Goal: Task Accomplishment & Management: Complete application form

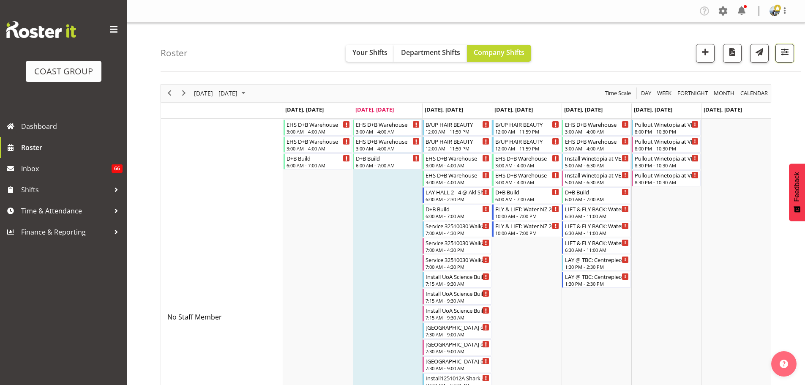
click at [776, 52] on button "button" at bounding box center [785, 53] width 19 height 19
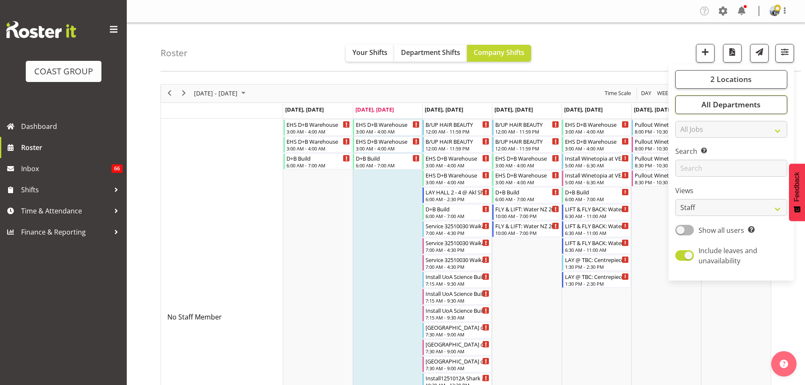
click at [769, 98] on button "All Departments" at bounding box center [731, 105] width 112 height 19
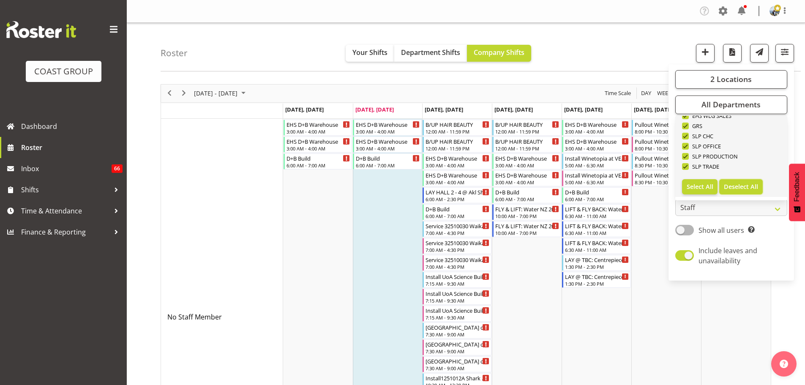
click at [751, 185] on span "Deselect All" at bounding box center [741, 187] width 34 height 8
checkbox input "false"
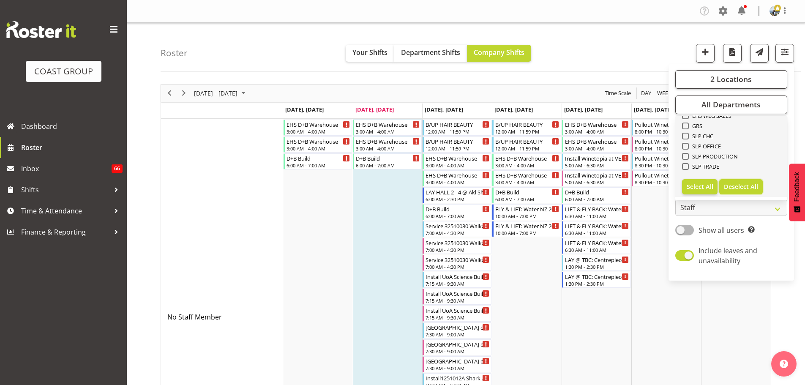
checkbox input "false"
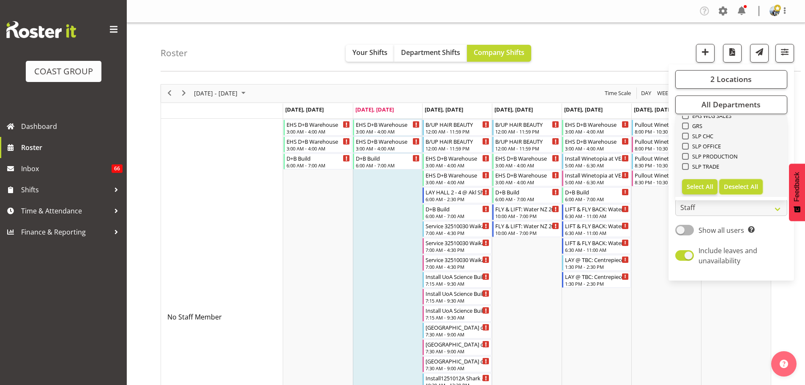
checkbox input "false"
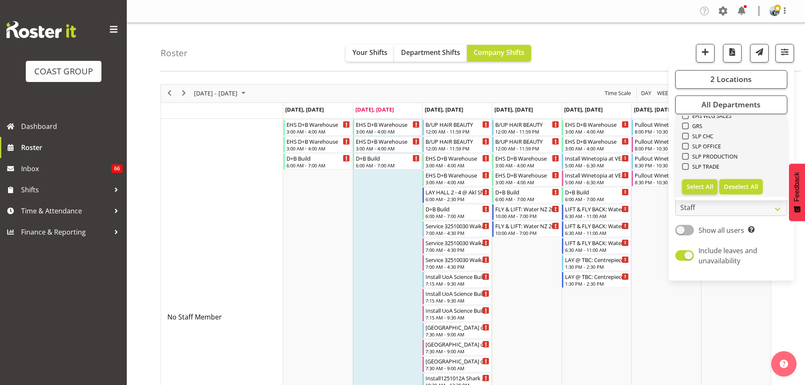
checkbox input "false"
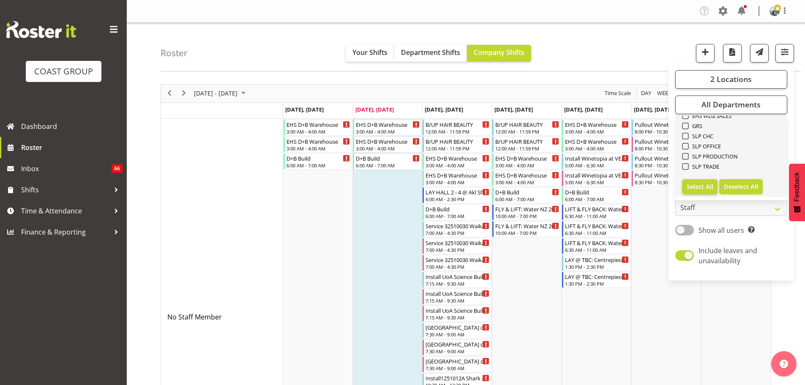
checkbox input "false"
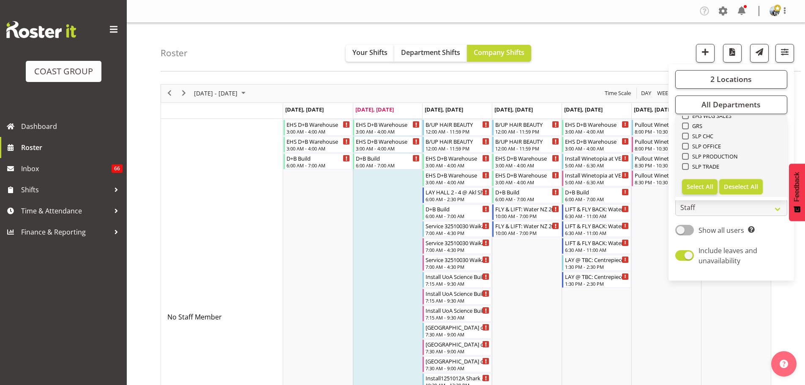
checkbox input "false"
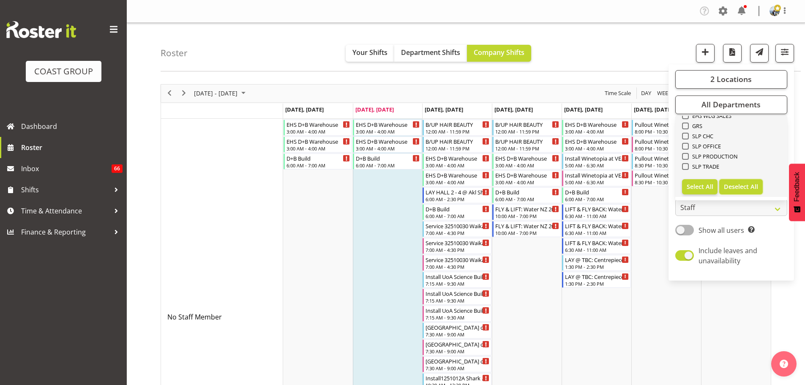
checkbox input "false"
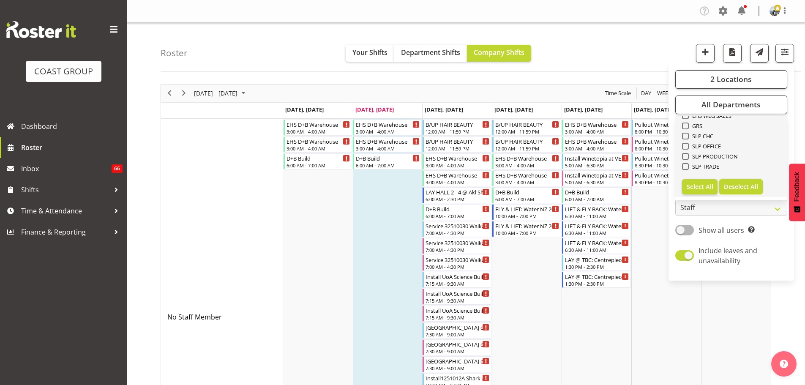
checkbox input "false"
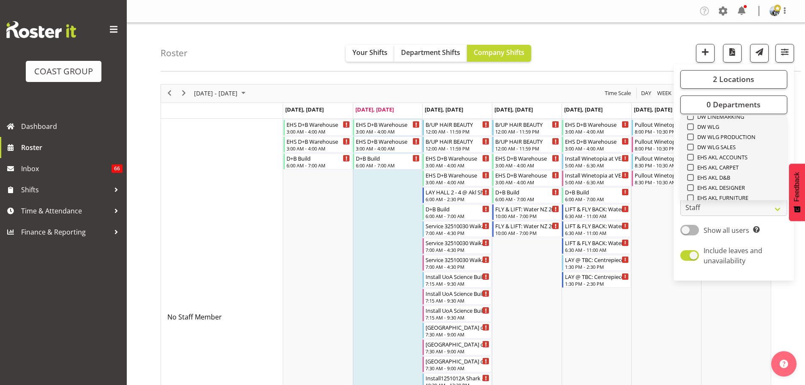
scroll to position [156, 0]
click at [729, 171] on span "EHS AKL CARPET" at bounding box center [716, 173] width 45 height 7
click at [693, 171] on input "EHS AKL CARPET" at bounding box center [689, 172] width 5 height 5
checkbox input "true"
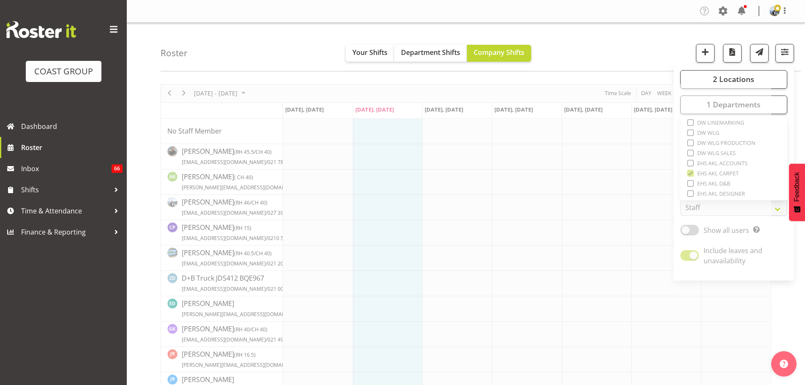
click at [651, 47] on div "Roster Your Shifts Department Shifts Company Shifts 2 Locations Clear CARLTON E…" at bounding box center [481, 47] width 640 height 49
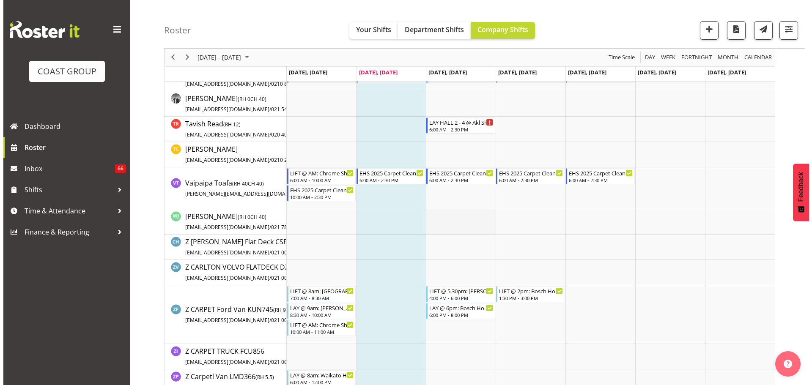
scroll to position [719, 0]
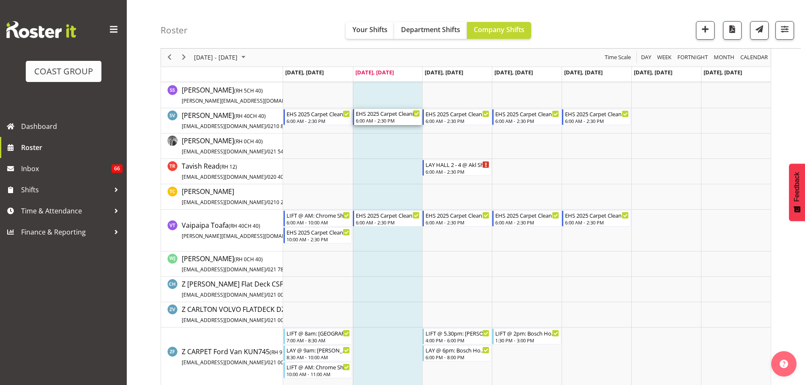
click at [400, 121] on div "6:00 AM - 2:30 PM" at bounding box center [388, 120] width 64 height 7
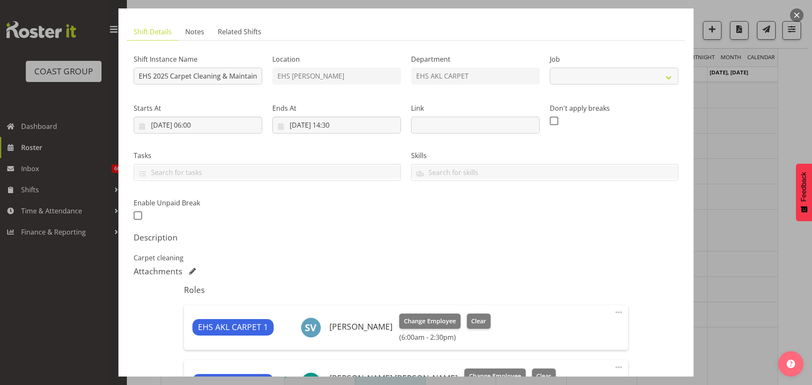
select select "69"
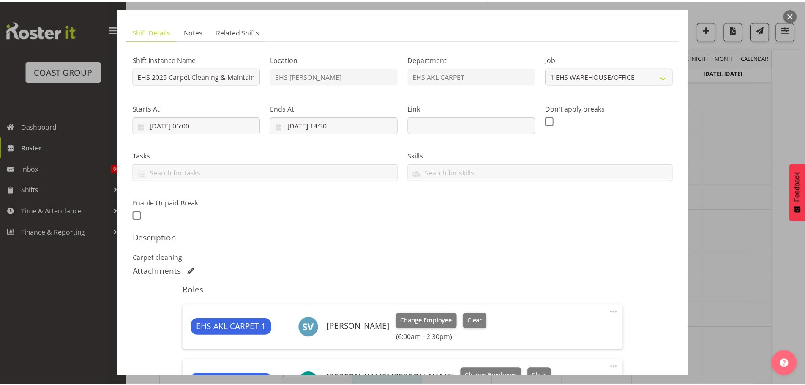
scroll to position [187, 0]
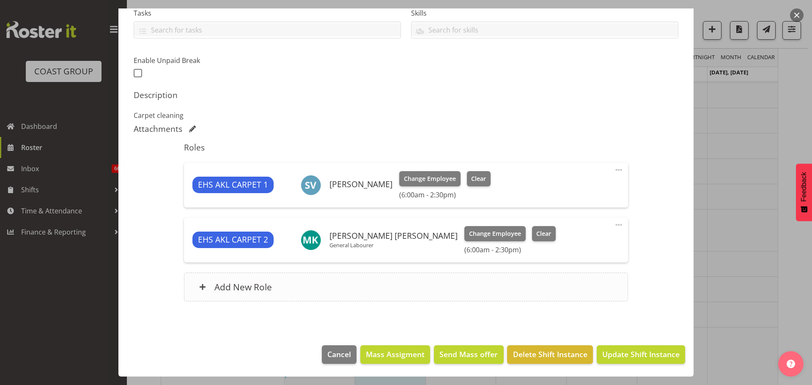
click at [344, 283] on div "Add New Role" at bounding box center [405, 287] width 443 height 29
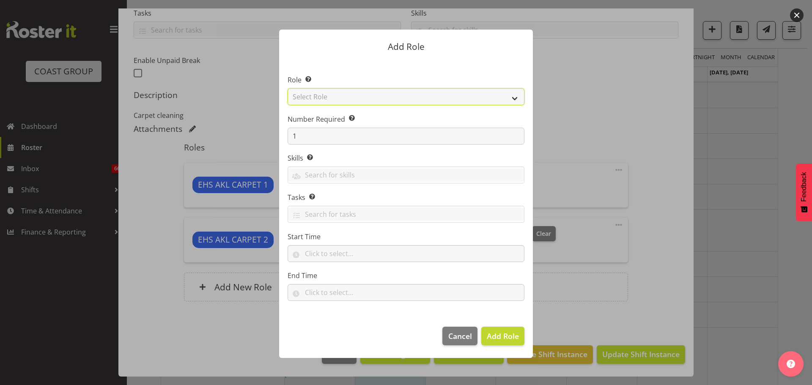
click at [345, 98] on select "Select Role ACCOUNT MANAGER ACCOUNT MANAGER DW ACCOUNTS AKL DIANNA VEHICLES AKL…" at bounding box center [405, 96] width 237 height 17
select select "190"
click at [287, 88] on select "Select Role ACCOUNT MANAGER ACCOUNT MANAGER DW ACCOUNTS AKL DIANNA VEHICLES AKL…" at bounding box center [405, 96] width 237 height 17
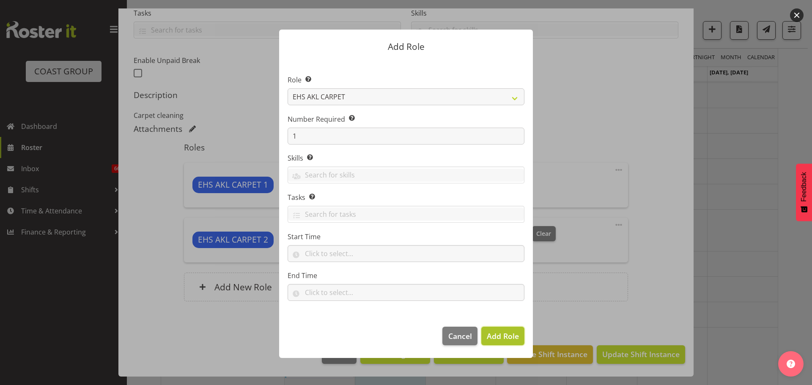
click at [506, 334] on span "Add Role" at bounding box center [503, 336] width 32 height 10
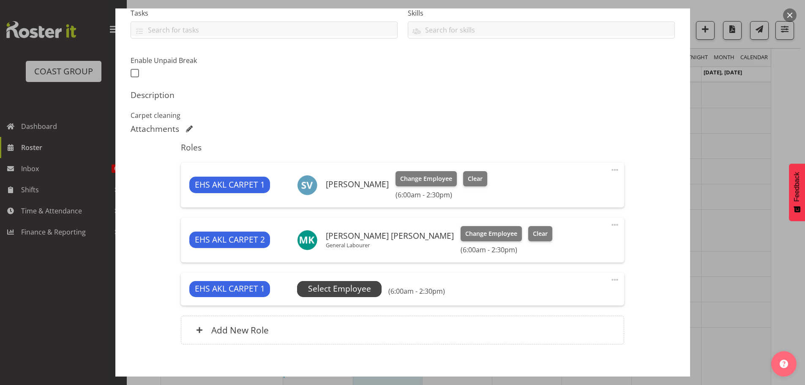
click at [358, 285] on span "Select Employee" at bounding box center [339, 289] width 63 height 12
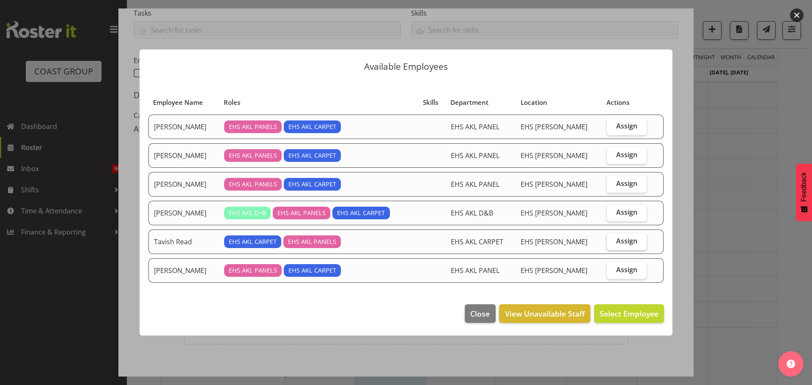
click at [612, 243] on label "Assign" at bounding box center [627, 241] width 40 height 17
click at [612, 243] on input "Assign" at bounding box center [609, 240] width 5 height 5
checkbox input "true"
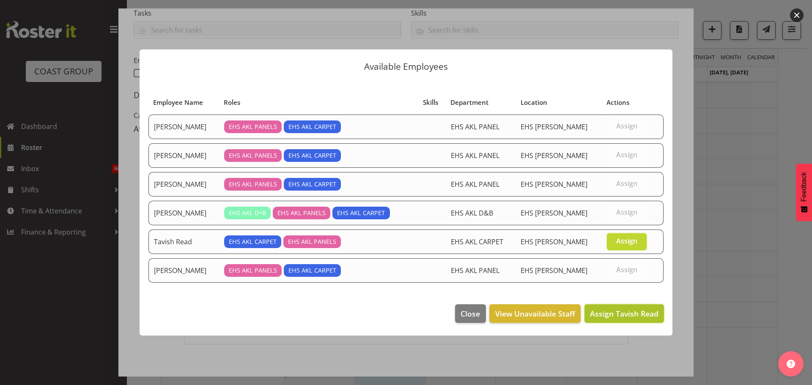
click at [619, 319] on span "Assign Tavish Read" at bounding box center [624, 313] width 68 height 11
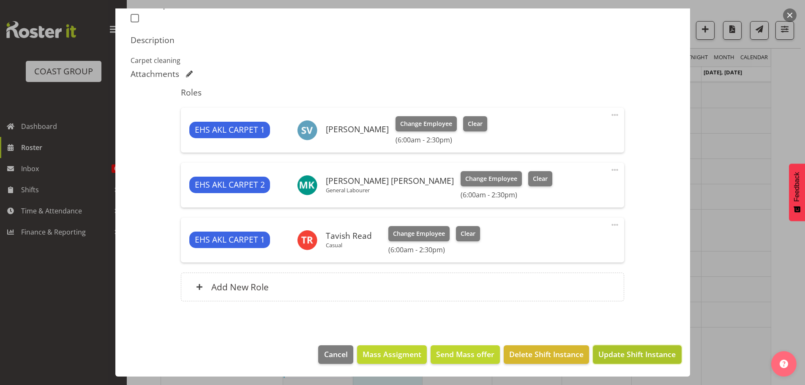
click at [625, 350] on span "Update Shift Instance" at bounding box center [637, 354] width 77 height 11
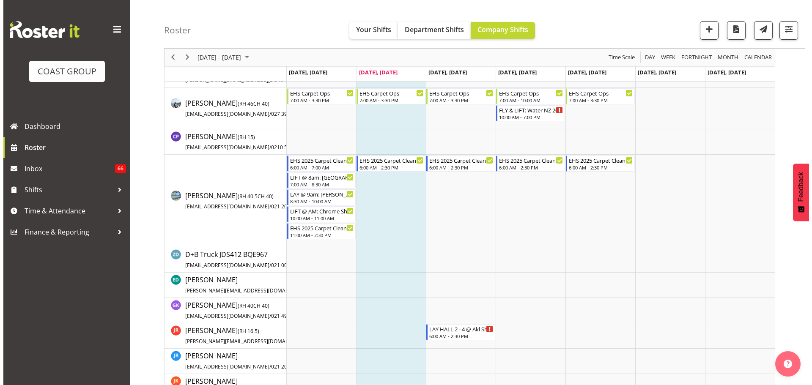
scroll to position [296, 0]
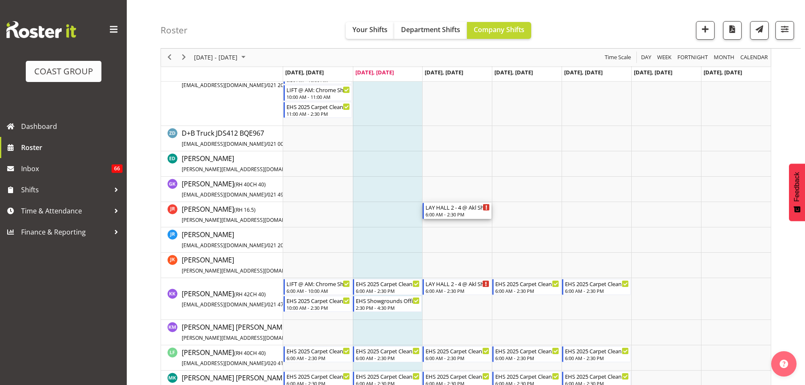
click at [464, 210] on div "LAY HALL 2 - 4 @ Akl Showgrounds (Oct '25)" at bounding box center [458, 207] width 64 height 8
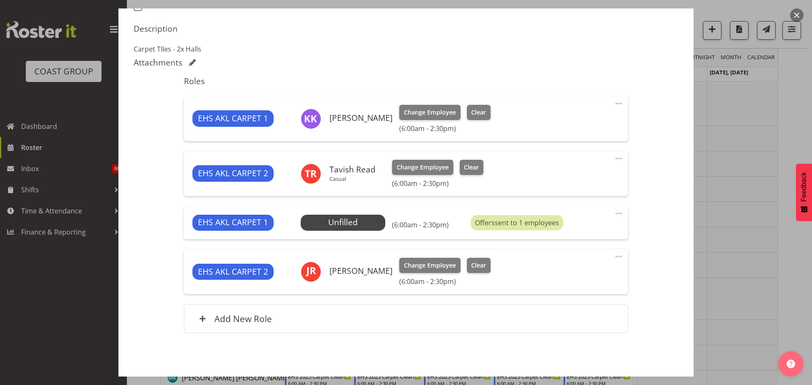
select select "10237"
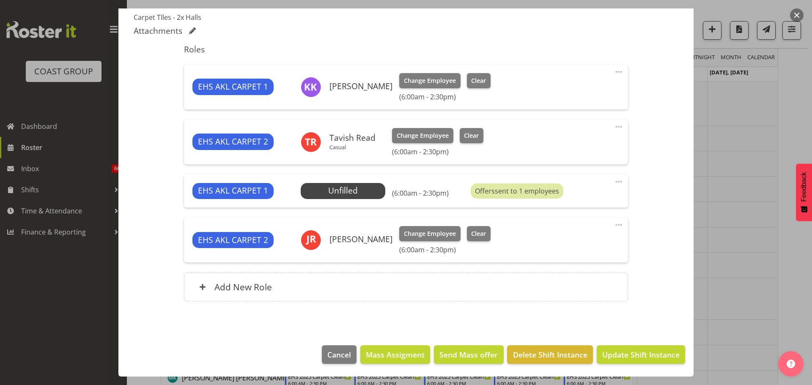
click at [613, 183] on span at bounding box center [618, 182] width 10 height 10
click at [573, 227] on link "Delete" at bounding box center [582, 230] width 81 height 15
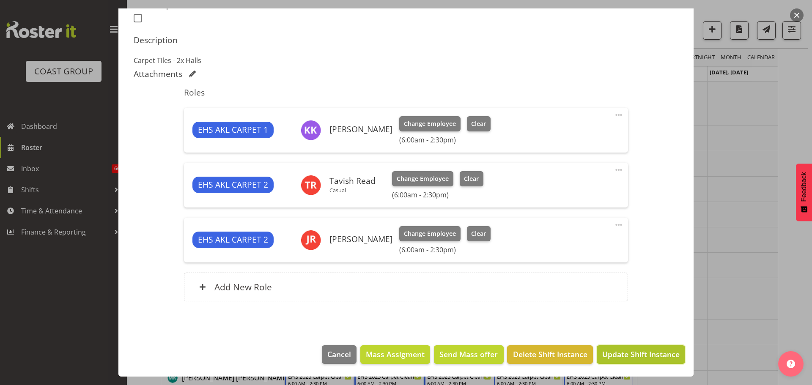
click at [625, 354] on span "Update Shift Instance" at bounding box center [640, 354] width 77 height 11
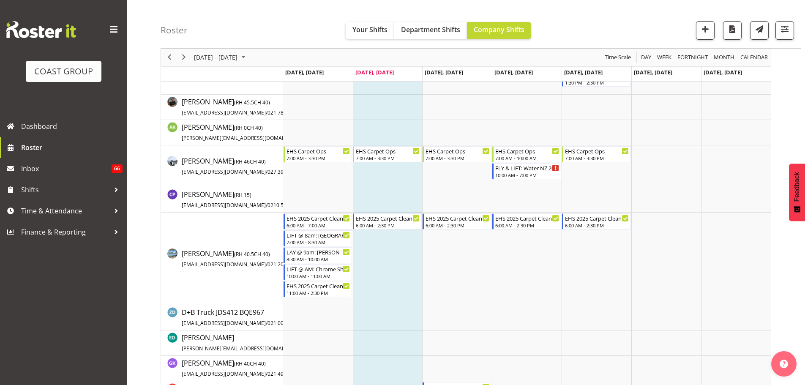
scroll to position [0, 0]
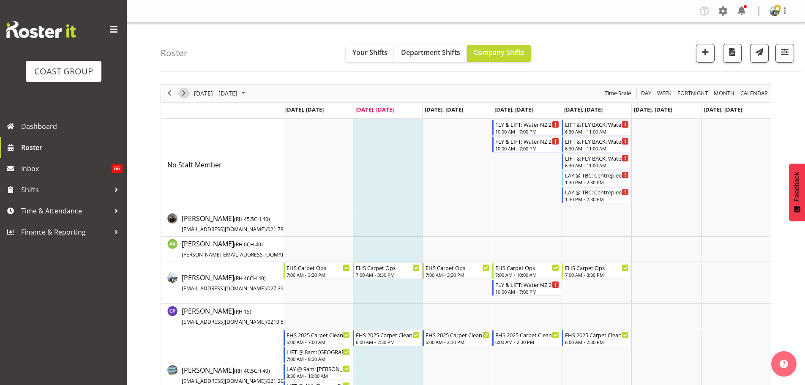
click at [186, 96] on span "Next" at bounding box center [184, 93] width 10 height 11
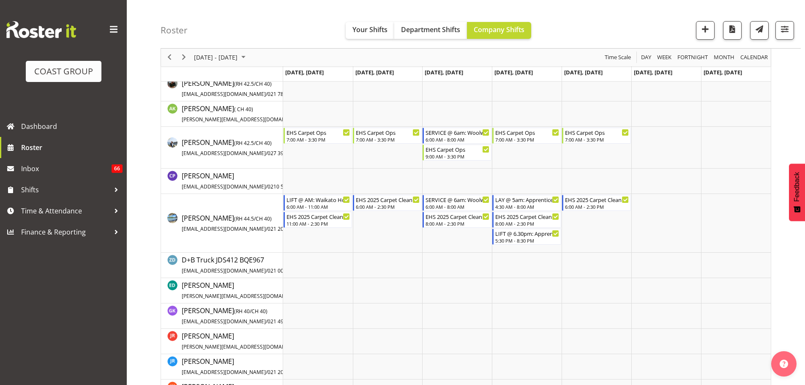
scroll to position [296, 0]
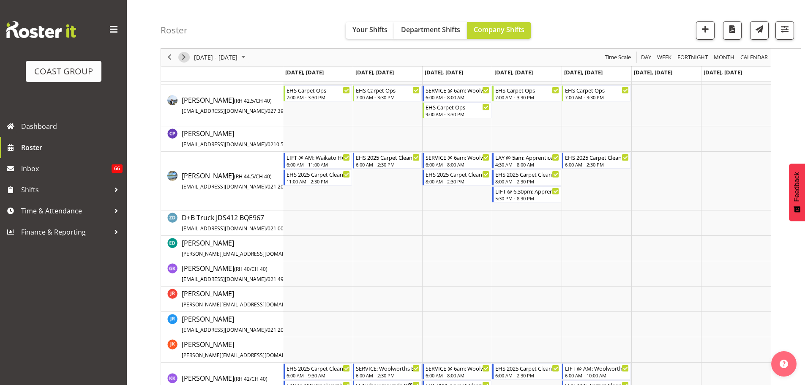
click at [184, 58] on span "Next" at bounding box center [184, 57] width 10 height 11
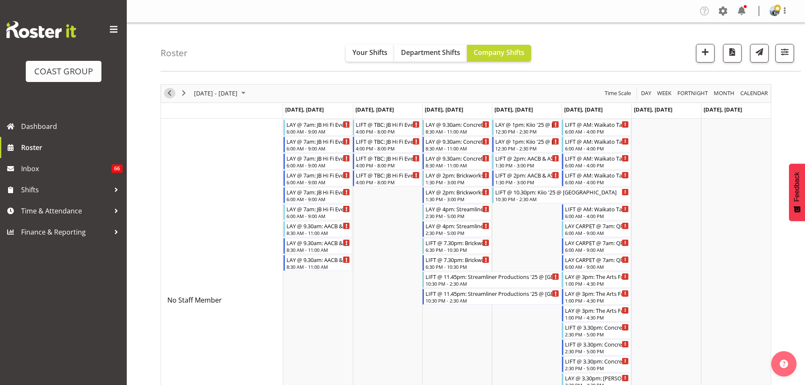
click at [168, 96] on span "Previous" at bounding box center [169, 93] width 10 height 11
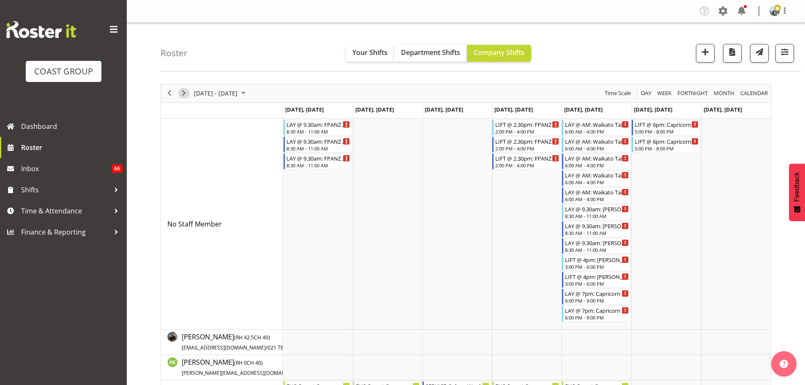
click at [184, 96] on span "Next" at bounding box center [184, 93] width 10 height 11
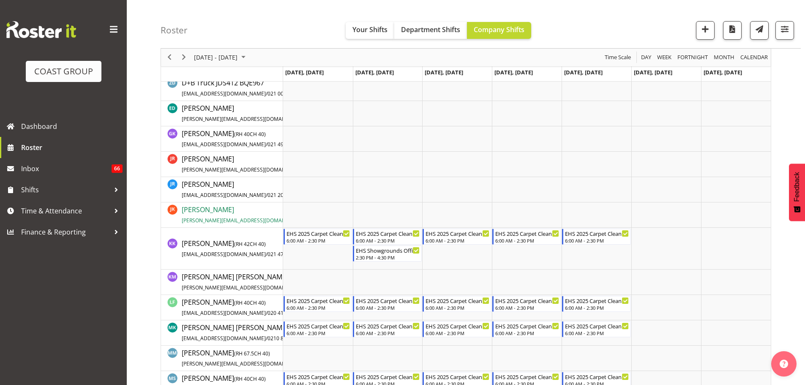
scroll to position [803, 0]
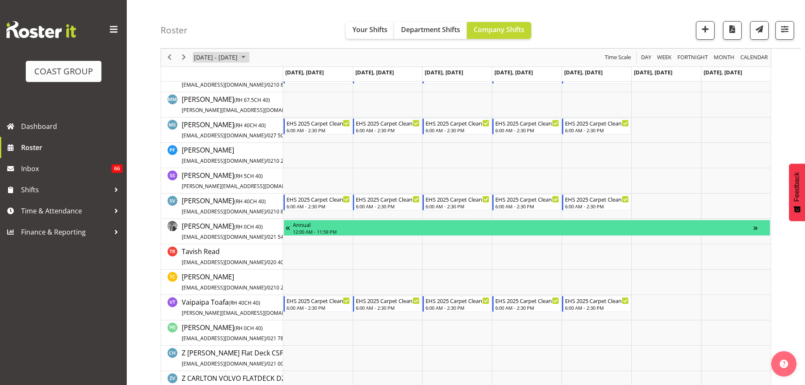
click at [218, 54] on span "October 13 - 19, 2025" at bounding box center [215, 57] width 45 height 11
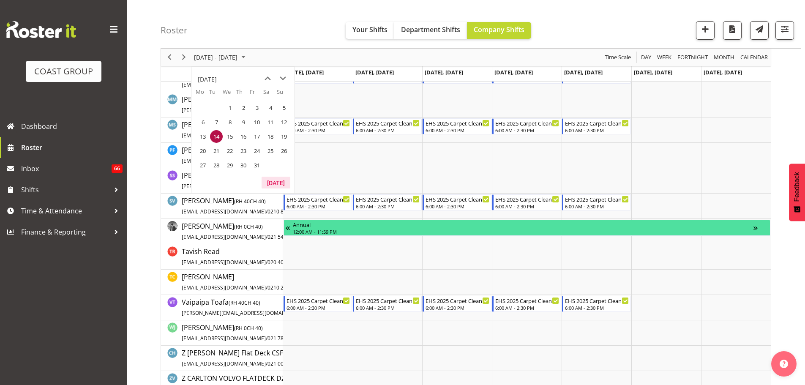
click at [282, 182] on button "Today" at bounding box center [276, 183] width 29 height 12
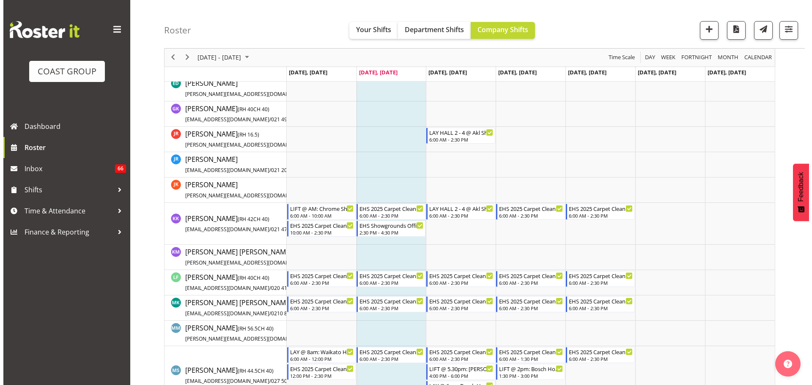
scroll to position [465, 0]
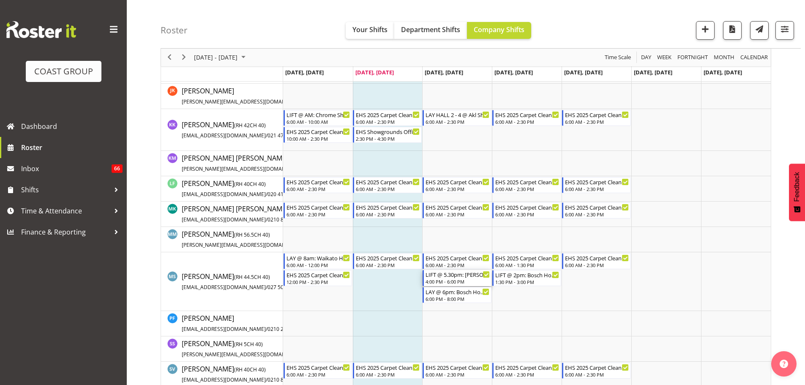
click at [444, 282] on div "4:00 PM - 6:00 PM" at bounding box center [458, 281] width 64 height 7
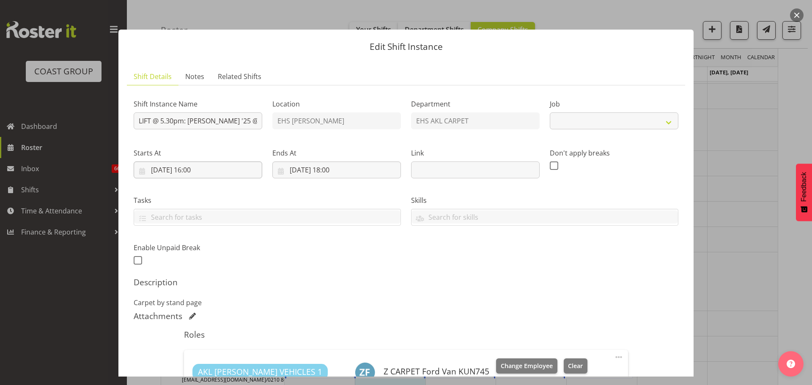
select select "9957"
click at [206, 172] on input "01/10/2025, 16:00" at bounding box center [198, 169] width 128 height 17
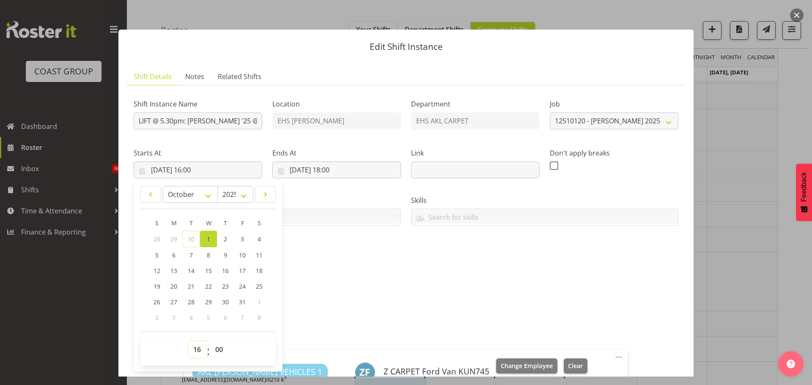
click at [193, 344] on select "00 01 02 03 04 05 06 07 08 09 10 11 12 13 14 15 16 17 18 19 20 21 22 23" at bounding box center [198, 349] width 19 height 17
select select "15"
click at [189, 341] on select "00 01 02 03 04 05 06 07 08 09 10 11 12 13 14 15 16 17 18 19 20 21 22 23" at bounding box center [198, 349] width 19 height 17
type input "01/10/2025, 15:00"
click at [224, 346] on select "00 01 02 03 04 05 06 07 08 09 10 11 12 13 14 15 16 17 18 19 20 21 22 23 24 25 2…" at bounding box center [219, 349] width 19 height 17
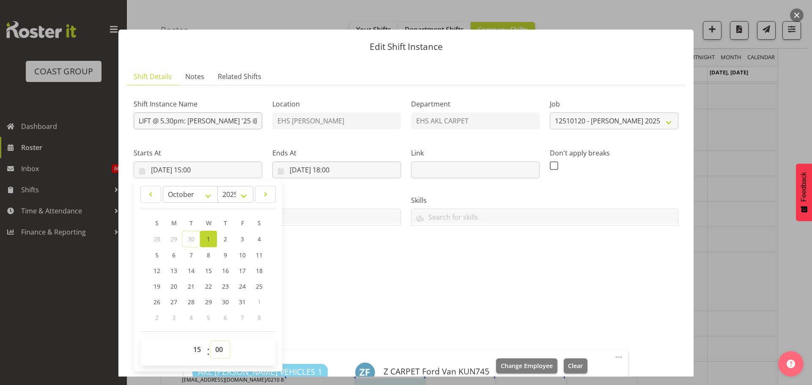
select select "30"
type input "01/10/2025, 15:30"
drag, startPoint x: 176, startPoint y: 124, endPoint x: 162, endPoint y: 123, distance: 13.6
click at [162, 123] on input "LIFT @ 5.30pm: Harvey Norman '25 @ Cordis Hotel" at bounding box center [198, 120] width 128 height 17
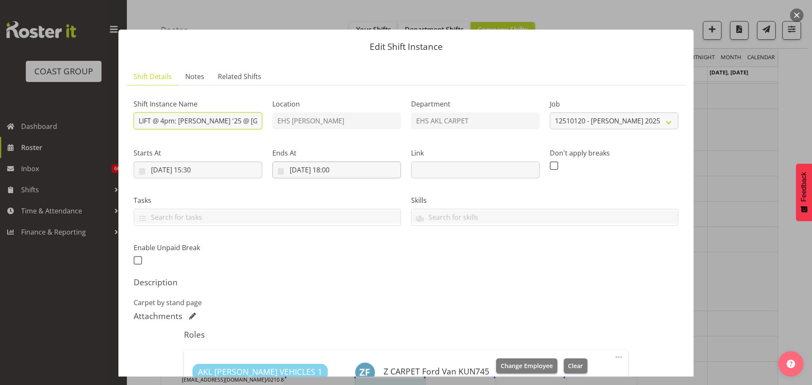
type input "LIFT @ 4pm: Harvey Norman '25 @ Cordis Hotel"
click at [336, 173] on input "01/10/2025, 18:00" at bounding box center [336, 169] width 128 height 17
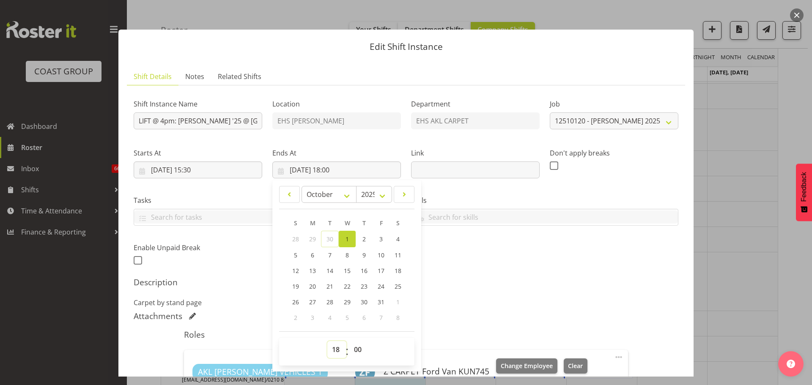
click at [329, 351] on select "00 01 02 03 04 05 06 07 08 09 10 11 12 13 14 15 16 17 18 19 20 21 22 23" at bounding box center [336, 349] width 19 height 17
select select "17"
click at [327, 341] on select "00 01 02 03 04 05 06 07 08 09 10 11 12 13 14 15 16 17 18 19 20 21 22 23" at bounding box center [336, 349] width 19 height 17
type input "01/10/2025, 17:00"
click at [349, 344] on select "00 01 02 03 04 05 06 07 08 09 10 11 12 13 14 15 16 17 18 19 20 21 22 23 24 25 2…" at bounding box center [358, 349] width 19 height 17
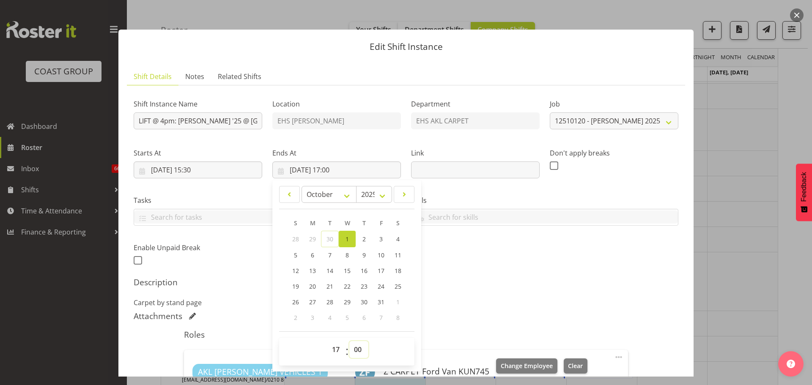
select select "30"
type input "01/10/2025, 17:30"
click at [495, 309] on div "Shift Instance Name LIFT @ 4pm: Harvey Norman '25 @ Cordis Hotel Location EHS R…" at bounding box center [406, 295] width 544 height 407
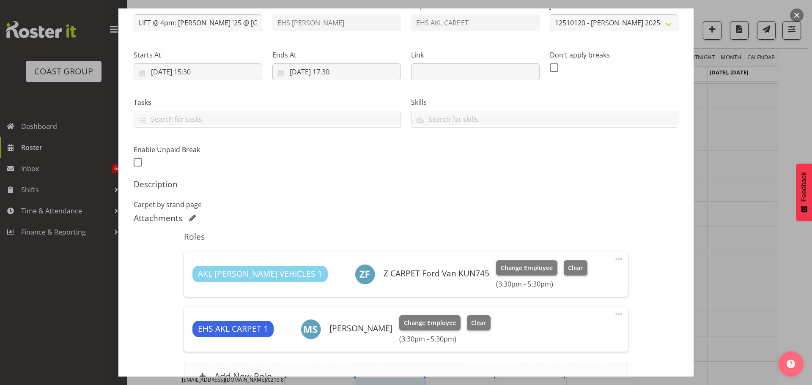
scroll to position [187, 0]
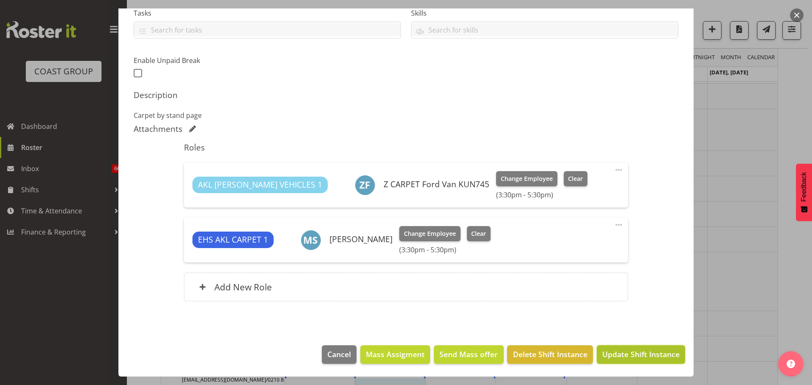
click at [650, 359] on span "Update Shift Instance" at bounding box center [640, 354] width 77 height 11
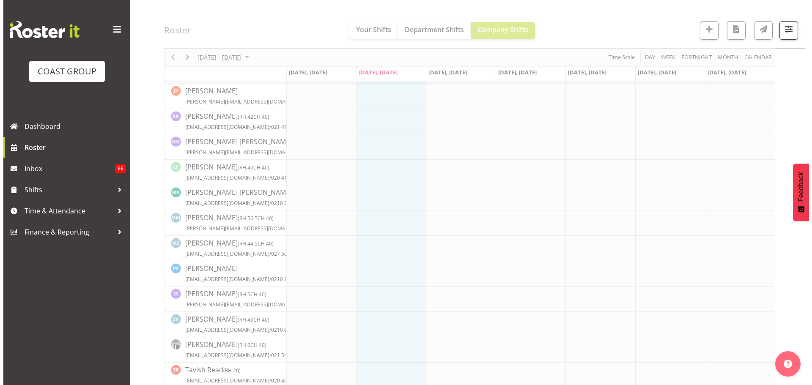
scroll to position [465, 0]
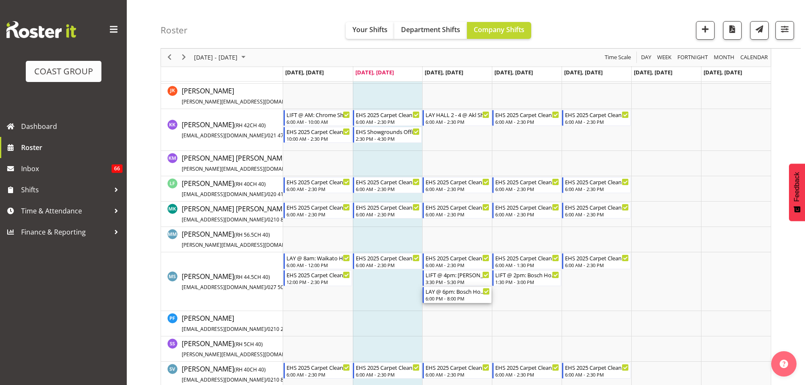
click at [438, 294] on div "LAY @ 6pm: Bosch Home Appliances '25 @ Cordis Hotel" at bounding box center [458, 291] width 64 height 8
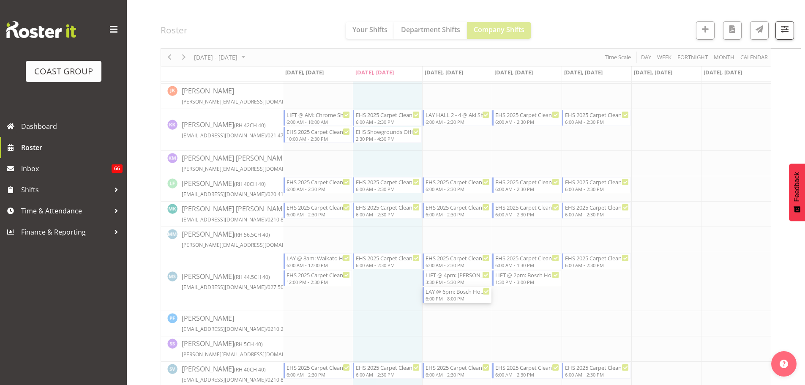
select select
select select "9"
select select "2025"
select select "18"
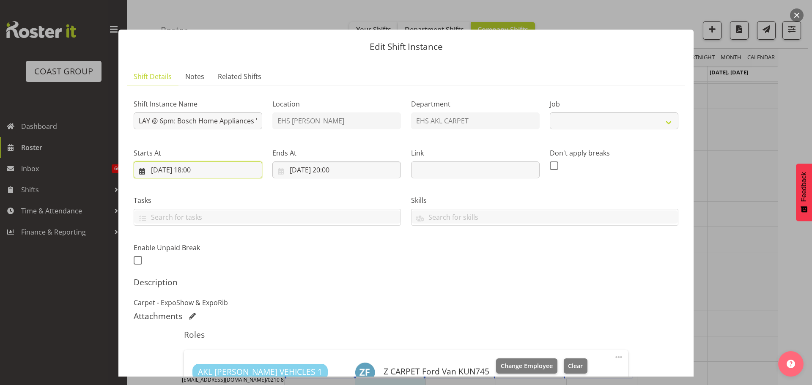
select select "8576"
click at [206, 169] on input "01/10/2025, 18:00" at bounding box center [198, 169] width 128 height 17
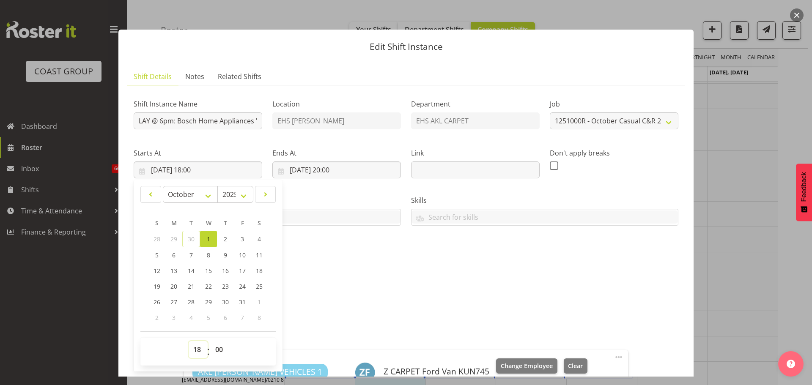
drag, startPoint x: 199, startPoint y: 347, endPoint x: 201, endPoint y: 342, distance: 5.5
click at [199, 347] on select "00 01 02 03 04 05 06 07 08 09 10 11 12 13 14 15 16 17 18 19 20 21 22 23" at bounding box center [198, 349] width 19 height 17
select select "17"
click at [189, 341] on select "00 01 02 03 04 05 06 07 08 09 10 11 12 13 14 15 16 17 18 19 20 21 22 23" at bounding box center [198, 349] width 19 height 17
type input "01/10/2025, 17:00"
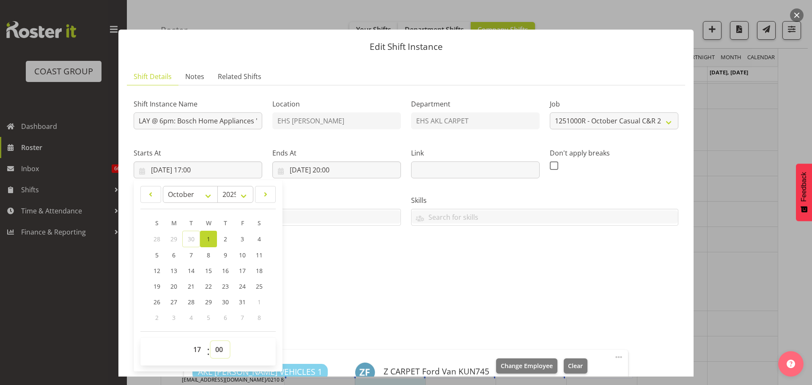
click at [212, 352] on select "00 01 02 03 04 05 06 07 08 09 10 11 12 13 14 15 16 17 18 19 20 21 22 23 24 25 2…" at bounding box center [219, 349] width 19 height 17
select select "30"
type input "01/10/2025, 17:30"
click at [328, 169] on input "01/10/2025, 20:00" at bounding box center [336, 169] width 128 height 17
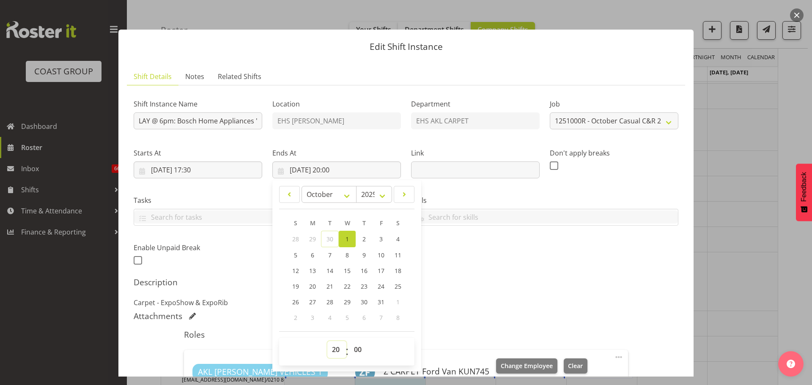
click at [327, 351] on select "00 01 02 03 04 05 06 07 08 09 10 11 12 13 14 15 16 17 18 19 20 21 22 23" at bounding box center [336, 349] width 19 height 17
select select "19"
click at [327, 341] on select "00 01 02 03 04 05 06 07 08 09 10 11 12 13 14 15 16 17 18 19 20 21 22 23" at bounding box center [336, 349] width 19 height 17
type input "01/10/2025, 19:00"
click at [518, 292] on div "Description Carpet - ExpoShow & ExpoRib" at bounding box center [406, 292] width 544 height 30
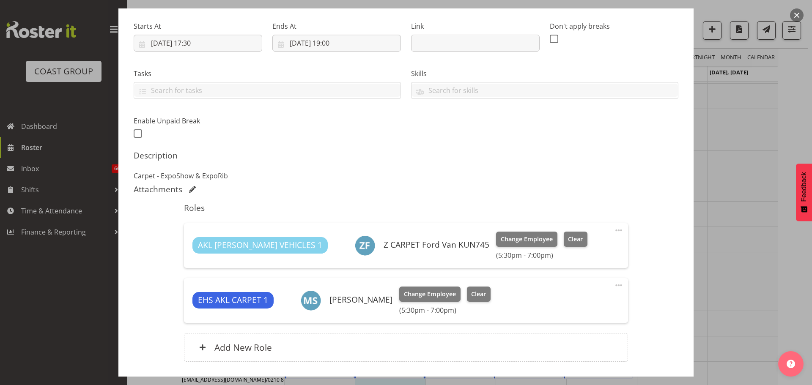
scroll to position [0, 0]
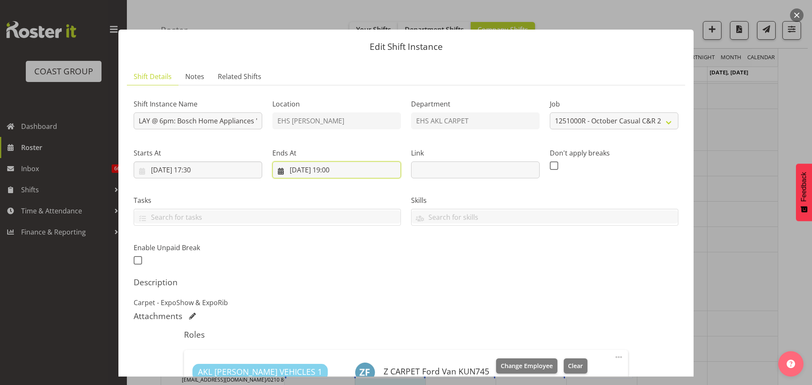
click at [346, 171] on input "01/10/2025, 19:00" at bounding box center [336, 169] width 128 height 17
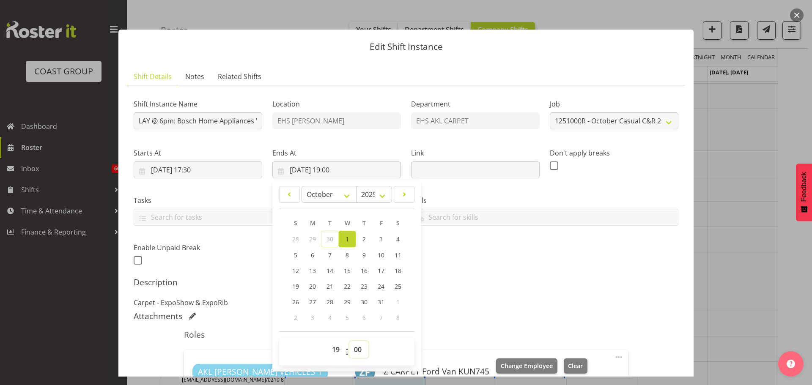
click at [357, 354] on select "00 01 02 03 04 05 06 07 08 09 10 11 12 13 14 15 16 17 18 19 20 21 22 23 24 25 2…" at bounding box center [358, 349] width 19 height 17
select select "30"
type input "01/10/2025, 19:30"
click at [640, 291] on div "Description Carpet - ExpoShow & ExpoRib" at bounding box center [406, 292] width 544 height 30
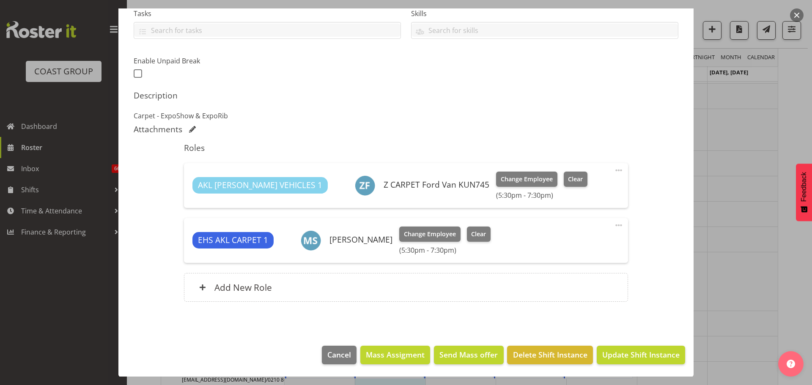
scroll to position [187, 0]
click at [644, 358] on span "Update Shift Instance" at bounding box center [640, 354] width 77 height 11
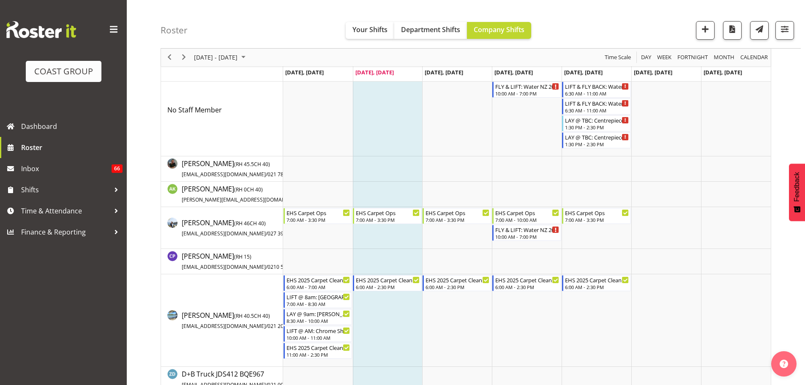
scroll to position [0, 0]
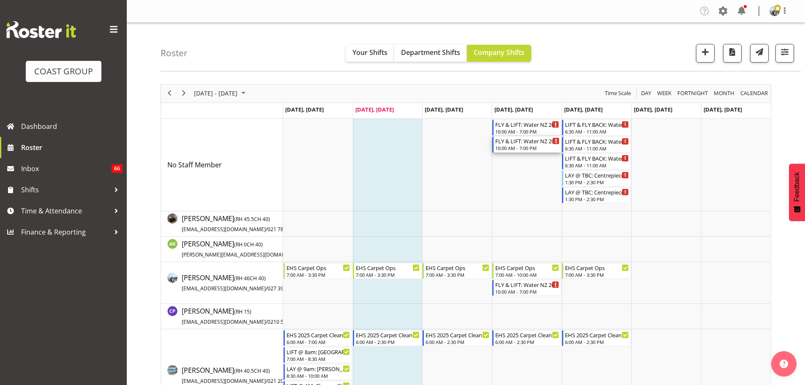
click at [544, 148] on div "10:00 AM - 7:00 PM" at bounding box center [527, 148] width 64 height 7
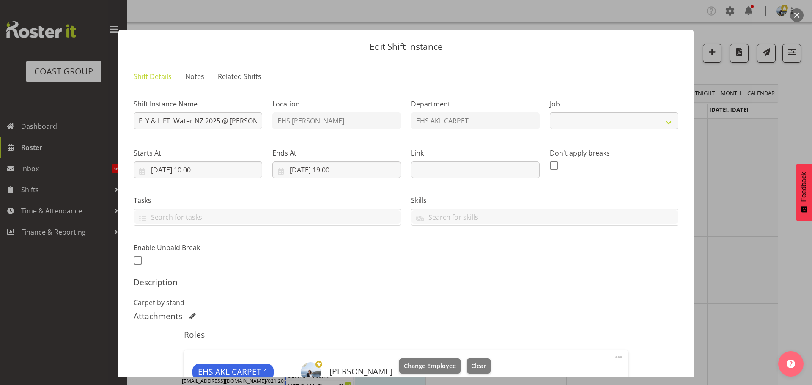
select select
click at [754, 276] on div at bounding box center [406, 192] width 812 height 385
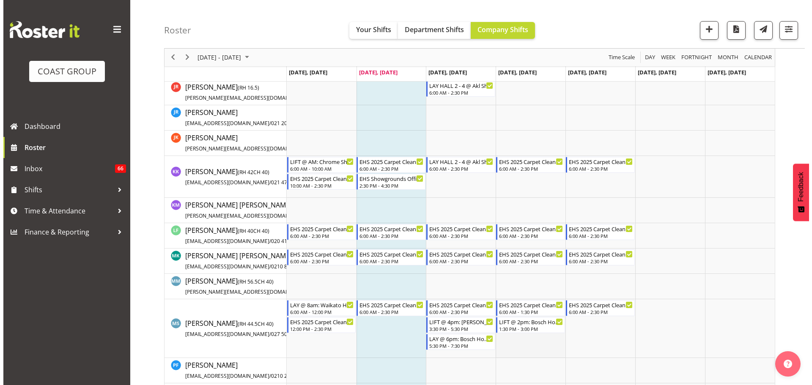
scroll to position [465, 0]
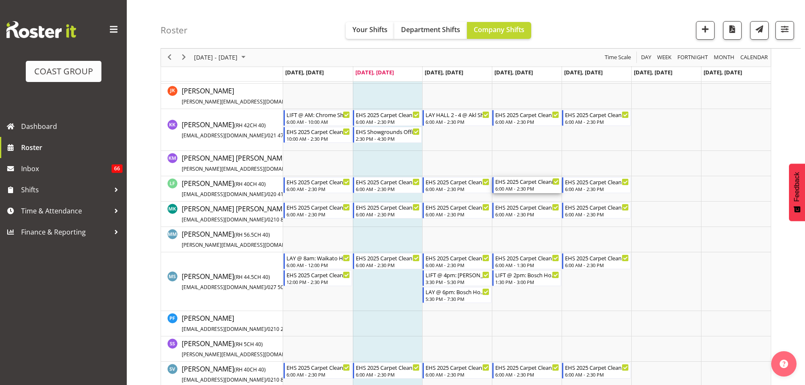
click at [520, 186] on div "6:00 AM - 2:30 PM" at bounding box center [527, 188] width 64 height 7
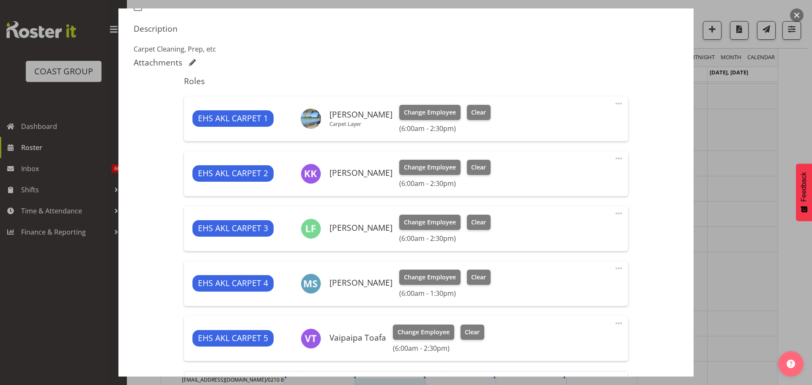
select select "69"
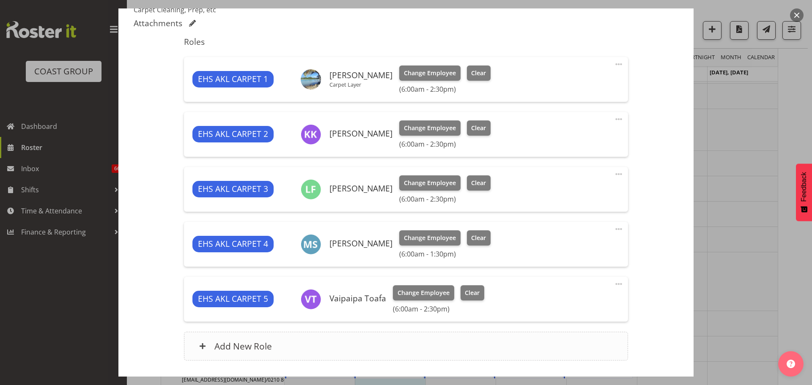
scroll to position [338, 0]
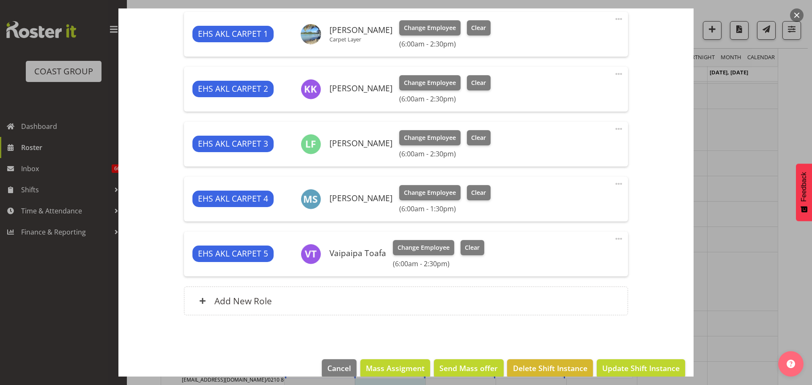
click at [613, 241] on span at bounding box center [618, 239] width 10 height 10
click at [614, 125] on span at bounding box center [618, 129] width 10 height 10
click at [588, 183] on link "Delete" at bounding box center [582, 177] width 81 height 15
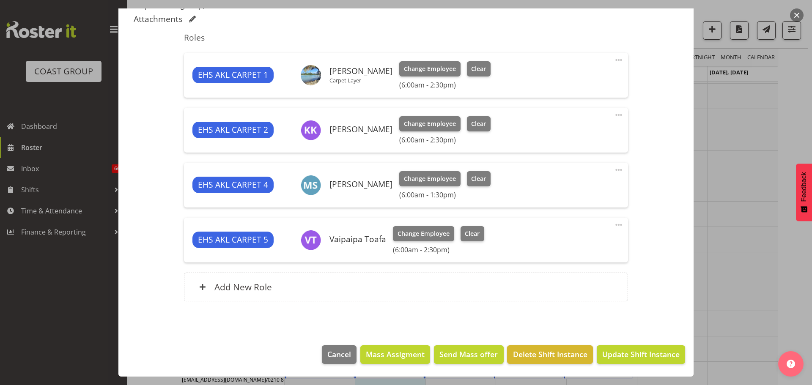
scroll to position [297, 0]
click at [613, 225] on span at bounding box center [618, 225] width 10 height 10
click at [594, 280] on link "Delete" at bounding box center [582, 273] width 81 height 15
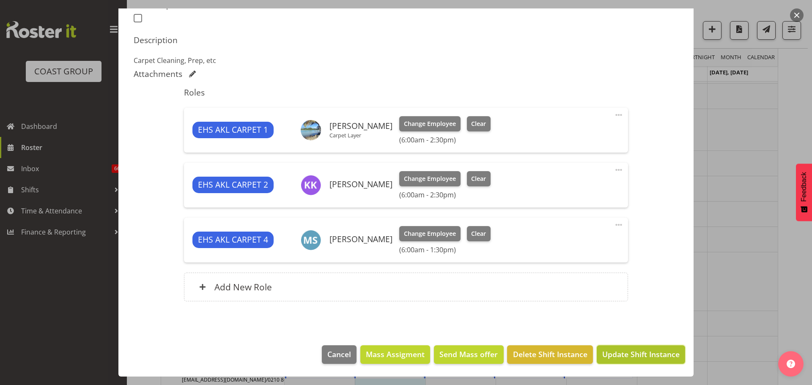
click at [636, 356] on span "Update Shift Instance" at bounding box center [640, 354] width 77 height 11
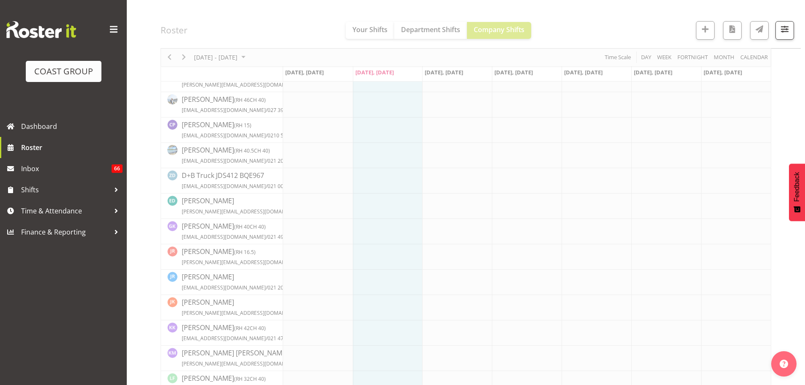
scroll to position [0, 0]
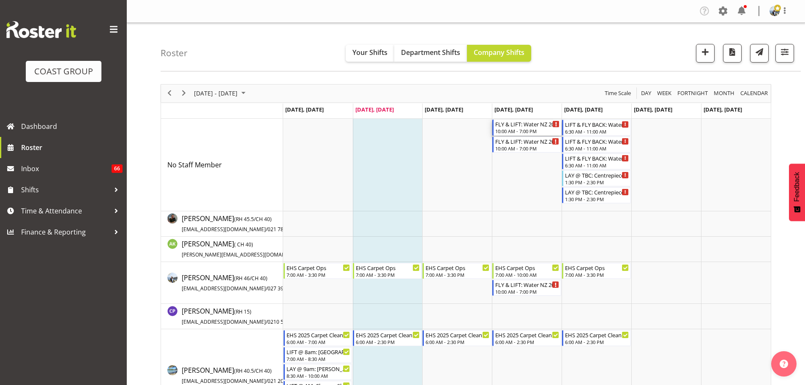
click at [528, 133] on div "10:00 AM - 7:00 PM" at bounding box center [527, 131] width 64 height 7
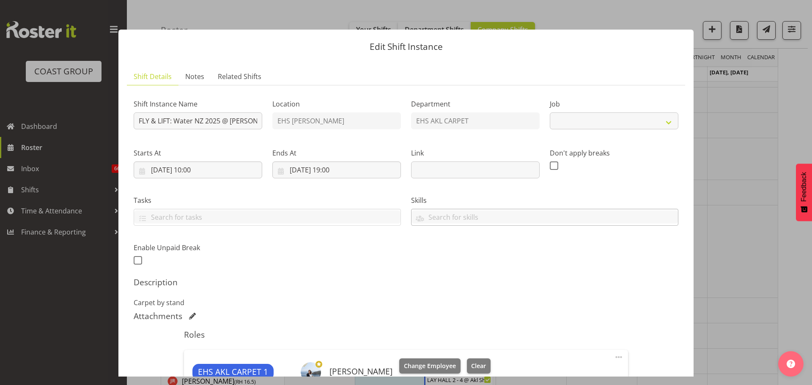
scroll to position [169, 0]
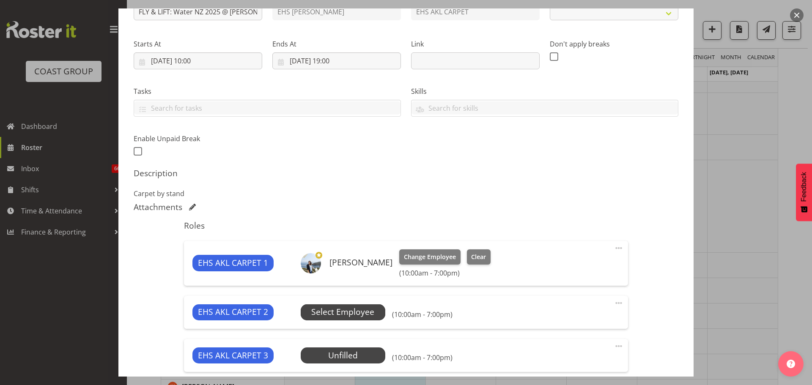
select select "9028"
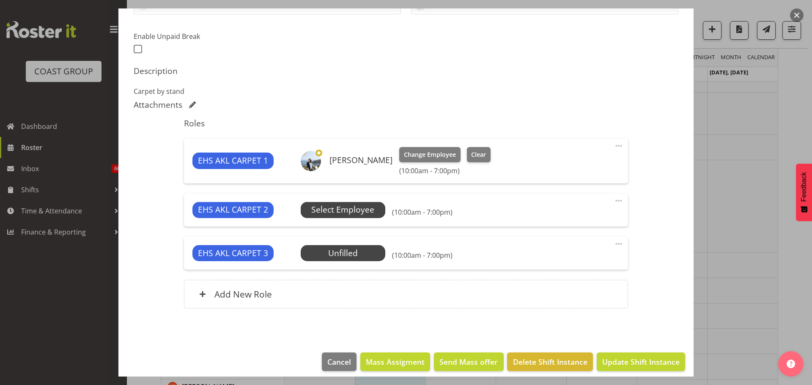
click at [367, 212] on span "Select Employee" at bounding box center [342, 210] width 63 height 12
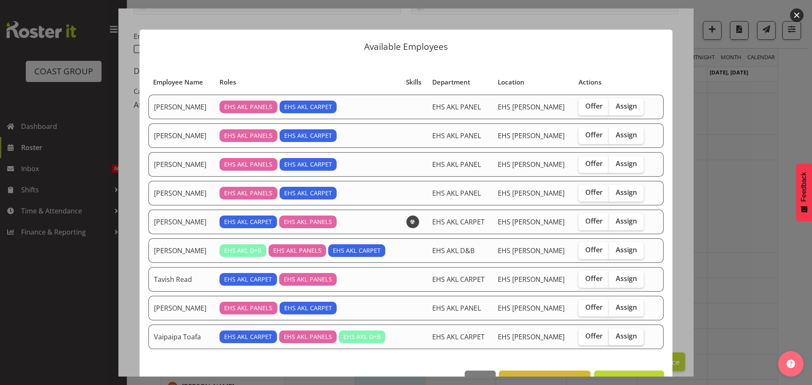
click at [623, 337] on span "Assign" at bounding box center [625, 336] width 21 height 8
click at [614, 337] on input "Assign" at bounding box center [611, 336] width 5 height 5
checkbox input "true"
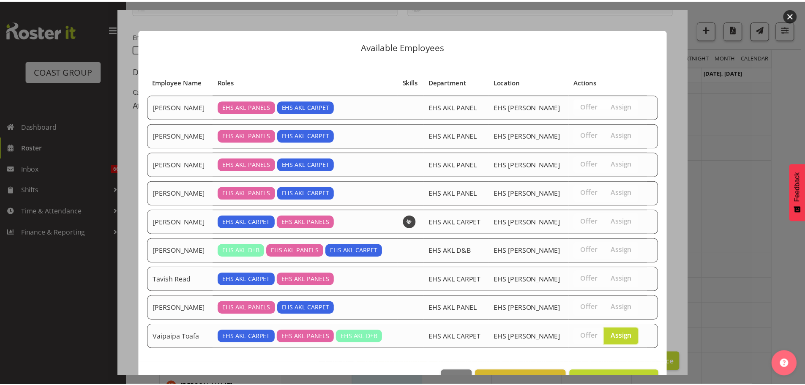
scroll to position [25, 0]
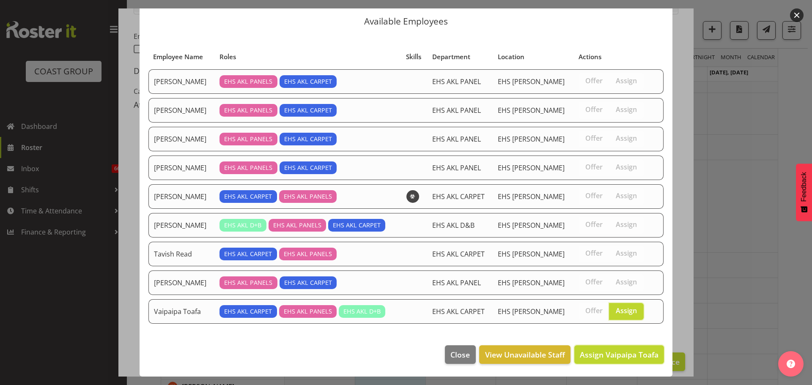
click at [614, 354] on span "Assign Vaipaipa Toafa" at bounding box center [619, 355] width 79 height 10
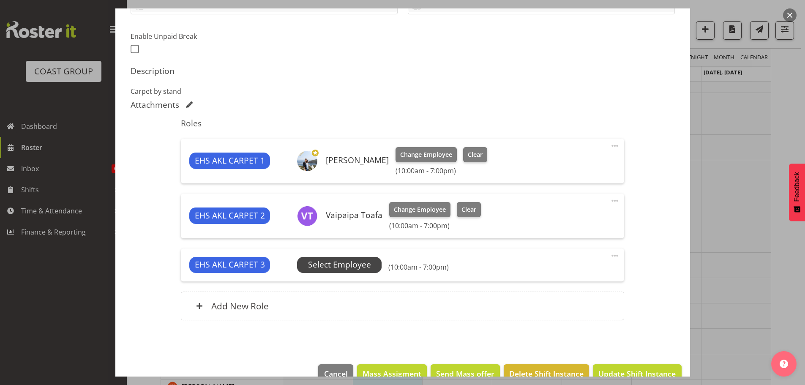
click at [347, 265] on span "Select Employee" at bounding box center [339, 265] width 63 height 12
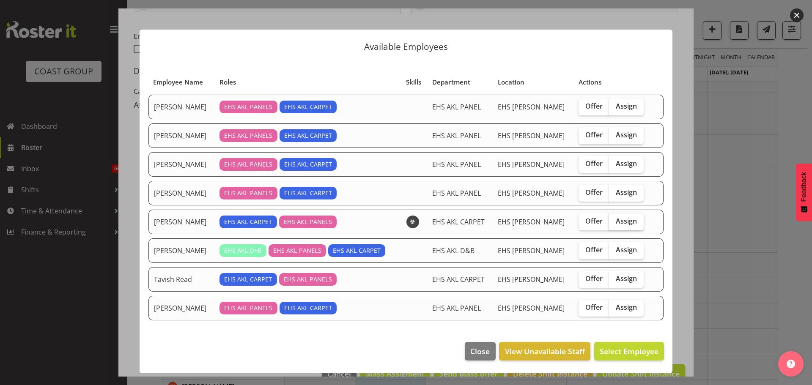
click at [621, 226] on label "Assign" at bounding box center [626, 221] width 35 height 17
click at [614, 224] on input "Assign" at bounding box center [611, 221] width 5 height 5
checkbox input "true"
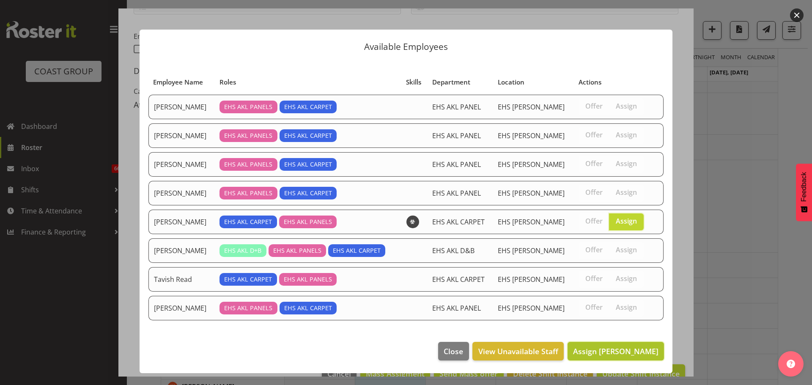
click at [632, 355] on span "Assign Leo Faalogo" at bounding box center [615, 351] width 85 height 10
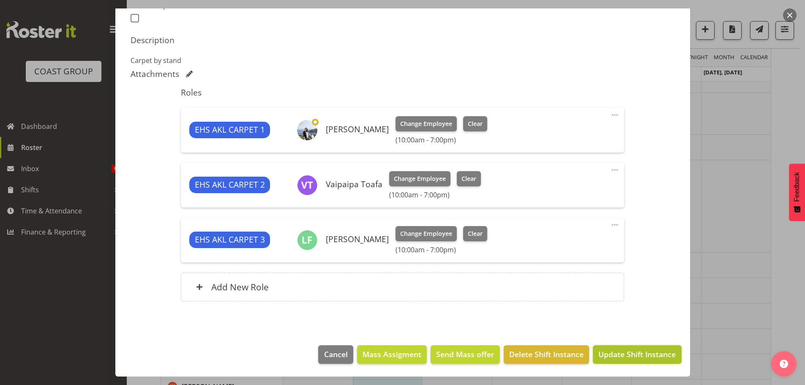
click at [637, 355] on span "Update Shift Instance" at bounding box center [637, 354] width 77 height 11
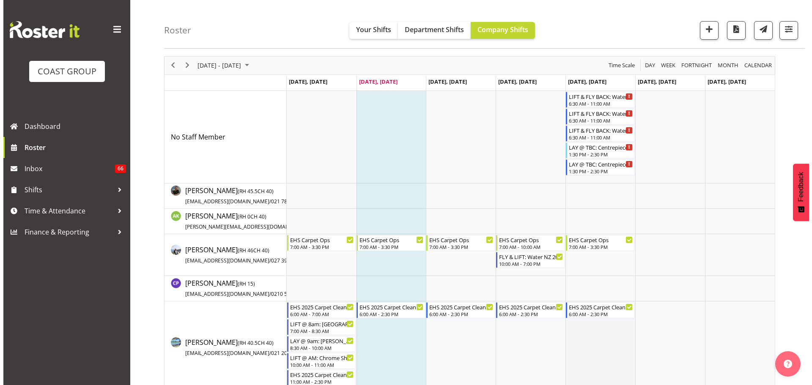
scroll to position [42, 0]
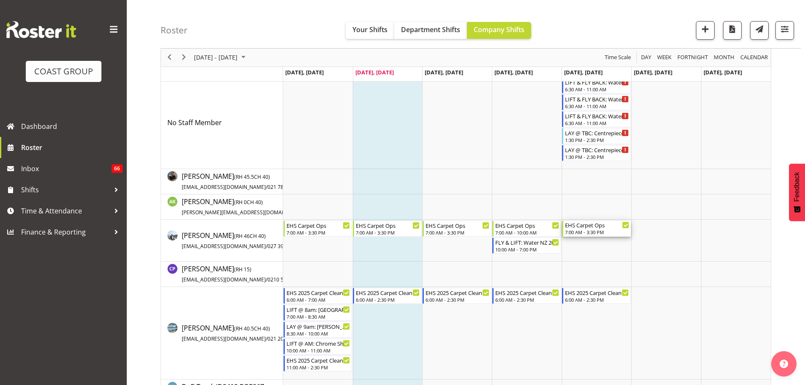
click at [598, 231] on div "7:00 AM - 3:30 PM" at bounding box center [597, 232] width 64 height 7
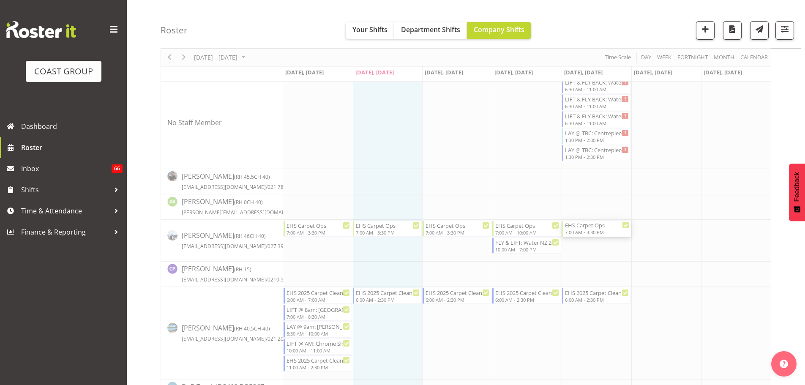
select select
select select "9"
select select "2025"
select select "7"
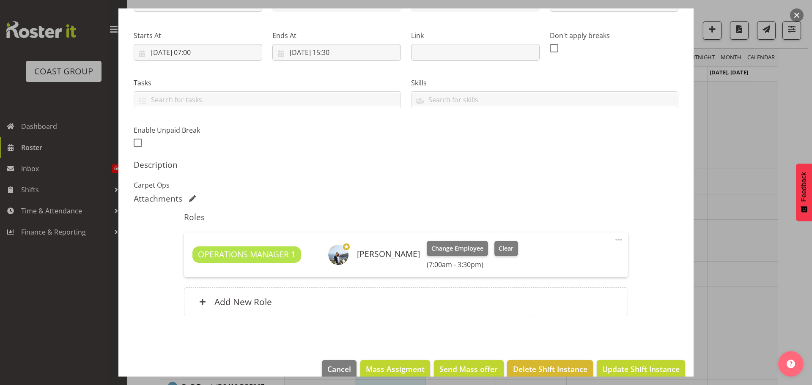
scroll to position [132, 0]
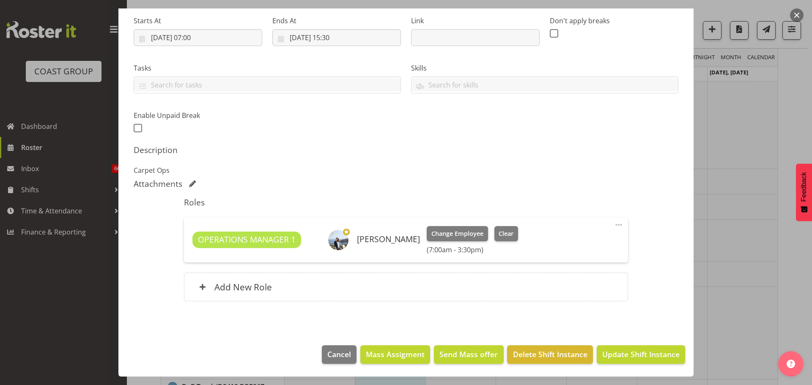
select select "69"
click at [199, 34] on input "03/10/2025, 07:00" at bounding box center [198, 37] width 128 height 17
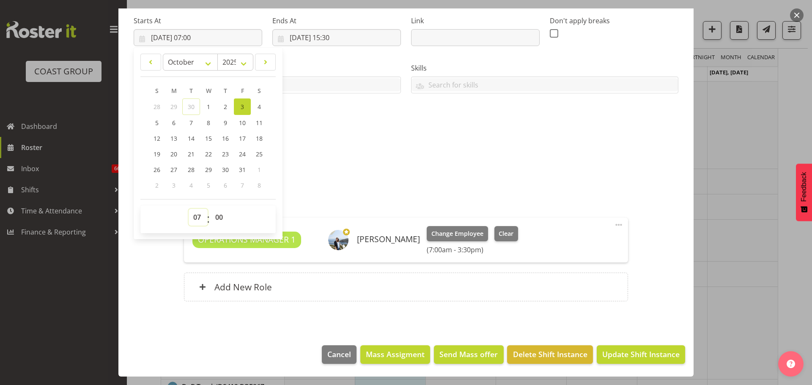
click at [196, 218] on select "00 01 02 03 04 05 06 07 08 09 10 11 12 13 14 15 16 17 18 19 20 21 22 23" at bounding box center [198, 217] width 19 height 17
click at [752, 170] on div at bounding box center [406, 192] width 812 height 385
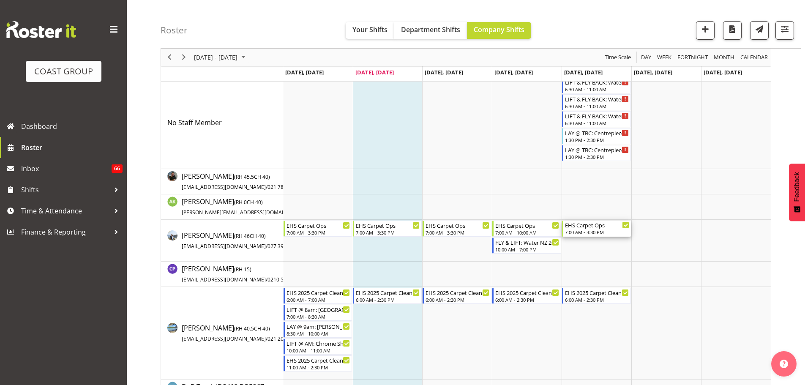
click at [591, 230] on div "7:00 AM - 3:30 PM" at bounding box center [597, 232] width 64 height 7
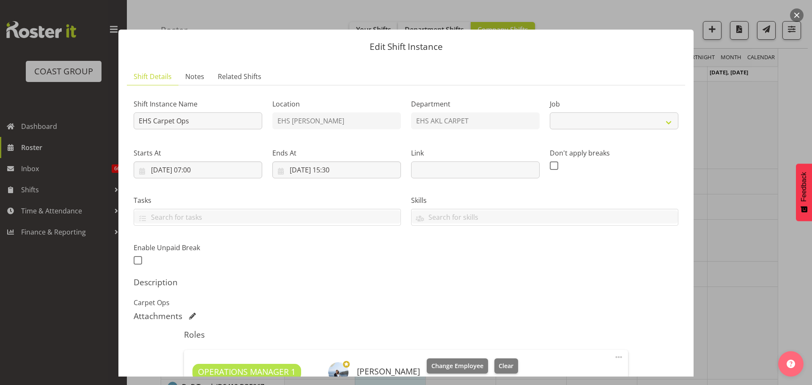
select select "69"
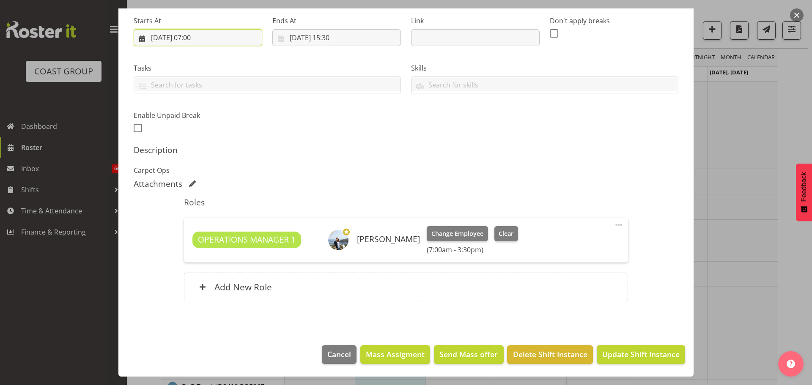
click at [200, 39] on input "03/10/2025, 07:00" at bounding box center [198, 37] width 128 height 17
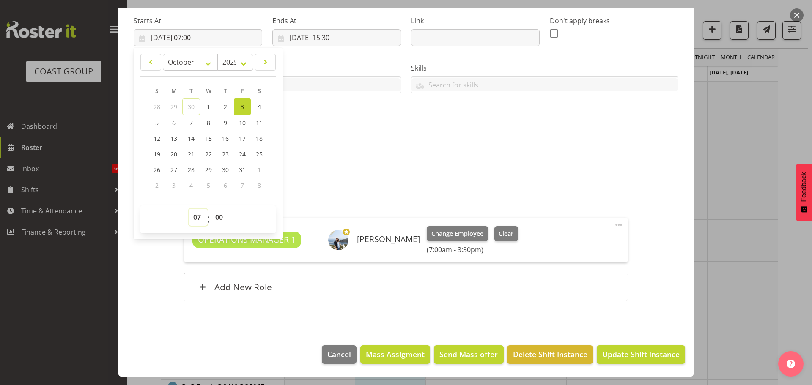
click at [198, 218] on select "00 01 02 03 04 05 06 07 08 09 10 11 12 13 14 15 16 17 18 19 20 21 22 23" at bounding box center [198, 217] width 19 height 17
select select "15"
click at [189, 209] on select "00 01 02 03 04 05 06 07 08 09 10 11 12 13 14 15 16 17 18 19 20 21 22 23" at bounding box center [198, 217] width 19 height 17
type input "03/10/2025, 15:00"
click at [504, 159] on div "Description Carpet Ops" at bounding box center [406, 160] width 544 height 30
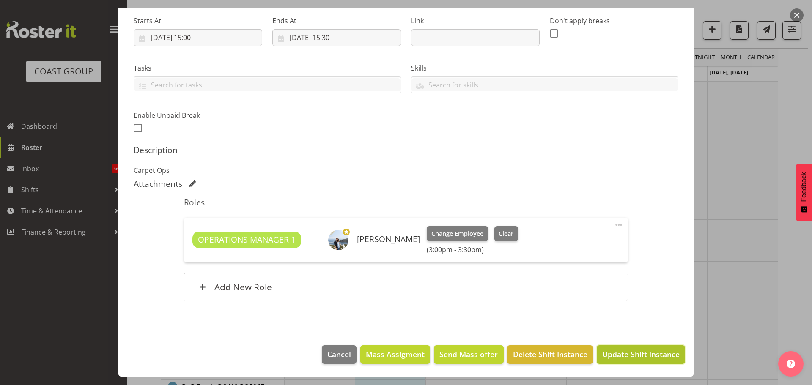
click at [653, 354] on span "Update Shift Instance" at bounding box center [640, 354] width 77 height 11
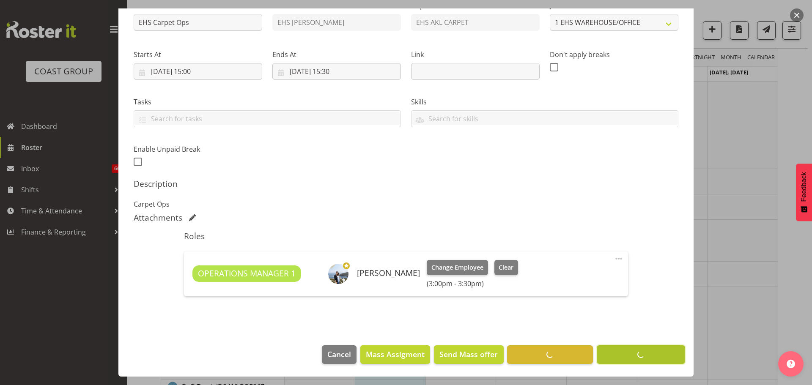
scroll to position [98, 0]
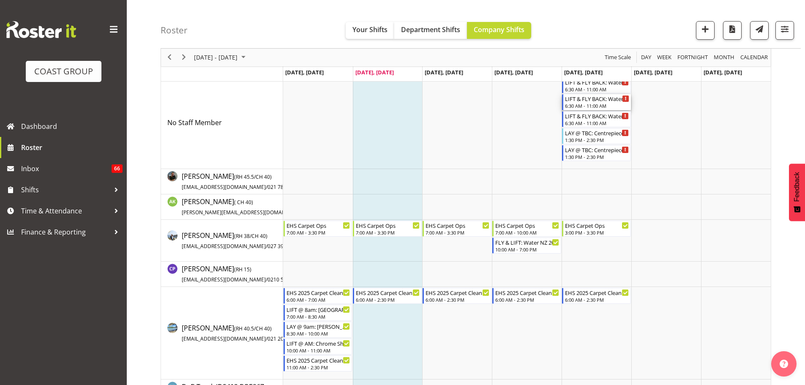
click at [583, 107] on div "6:30 AM - 11:00 AM" at bounding box center [597, 105] width 64 height 7
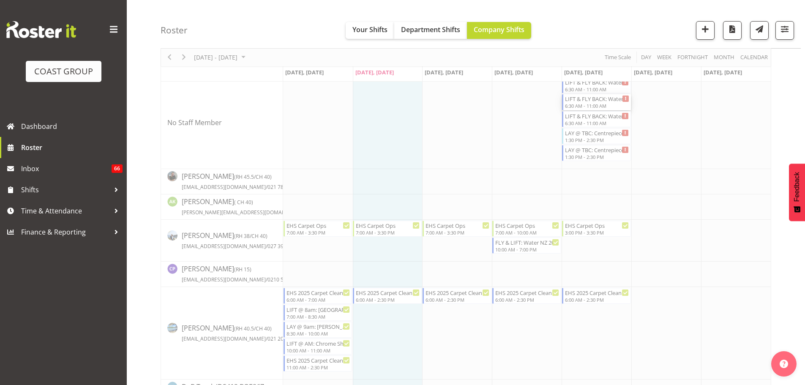
select select
select select "9"
select select "2025"
select select "11"
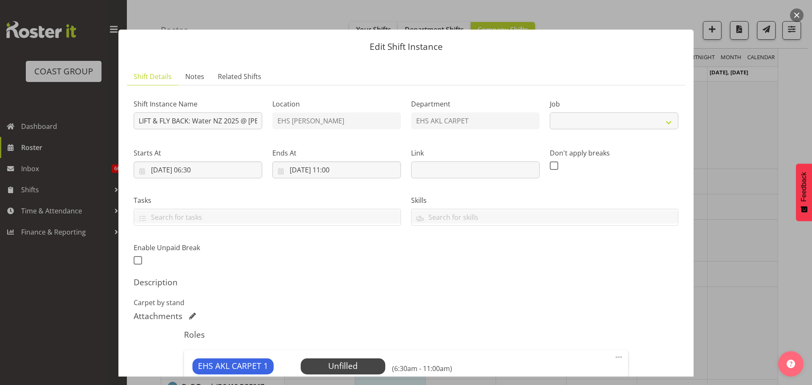
click at [587, 104] on label "Job" at bounding box center [613, 104] width 128 height 10
click at [339, 168] on input "03/10/2025, 11:00" at bounding box center [336, 169] width 128 height 17
select select "9028"
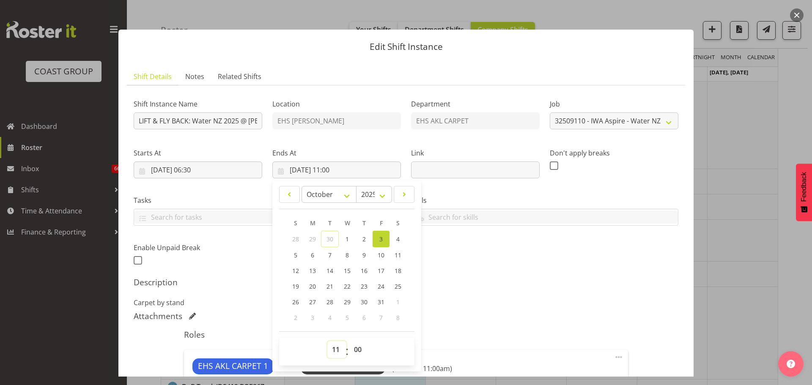
click at [329, 342] on select "00 01 02 03 04 05 06 07 08 09 10 11 12 13 14 15 16 17 18 19 20 21 22 23" at bounding box center [336, 349] width 19 height 17
select select "14"
click at [327, 341] on select "00 01 02 03 04 05 06 07 08 09 10 11 12 13 14 15 16 17 18 19 20 21 22 23" at bounding box center [336, 349] width 19 height 17
type input "03/10/2025, 14:00"
click at [574, 290] on div "Description Carpet by stand" at bounding box center [406, 292] width 544 height 30
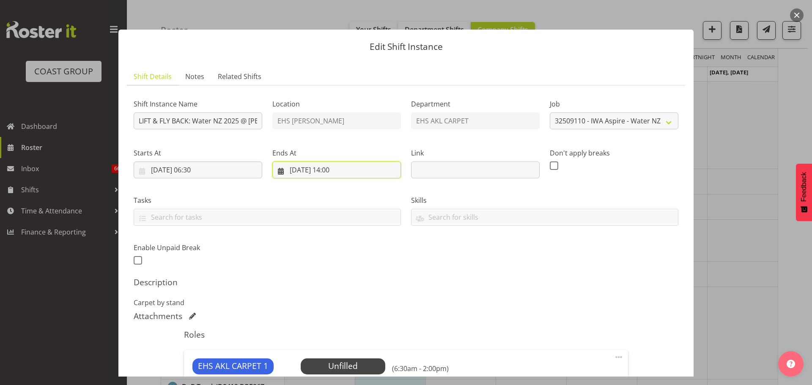
click at [350, 170] on input "03/10/2025, 14:00" at bounding box center [336, 169] width 128 height 17
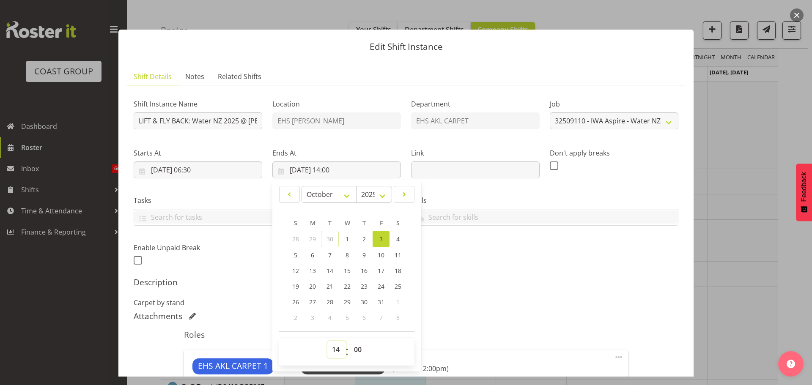
click at [331, 344] on select "00 01 02 03 04 05 06 07 08 09 10 11 12 13 14 15 16 17 18 19 20 21 22 23" at bounding box center [336, 349] width 19 height 17
select select "15"
click at [327, 341] on select "00 01 02 03 04 05 06 07 08 09 10 11 12 13 14 15 16 17 18 19 20 21 22 23" at bounding box center [336, 349] width 19 height 17
type input "03/10/2025, 15:00"
click at [558, 284] on h5 "Description" at bounding box center [406, 282] width 544 height 10
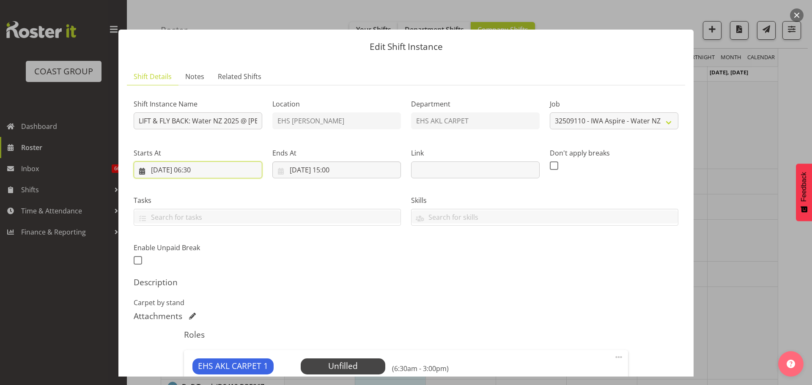
click at [201, 171] on input "03/10/2025, 06:30" at bounding box center [198, 169] width 128 height 17
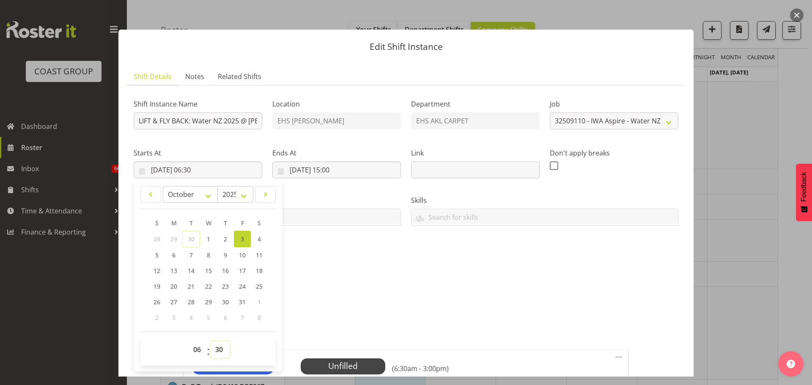
click at [221, 350] on select "00 01 02 03 04 05 06 07 08 09 10 11 12 13 14 15 16 17 18 19 20 21 22 23 24 25 2…" at bounding box center [219, 349] width 19 height 17
click at [363, 316] on div "Attachments" at bounding box center [406, 316] width 544 height 10
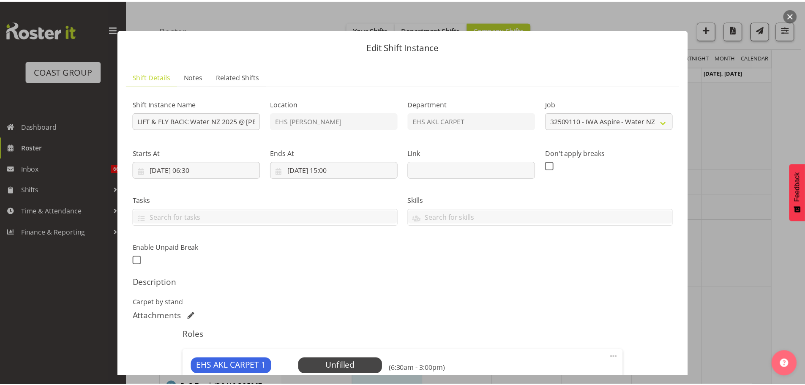
scroll to position [207, 0]
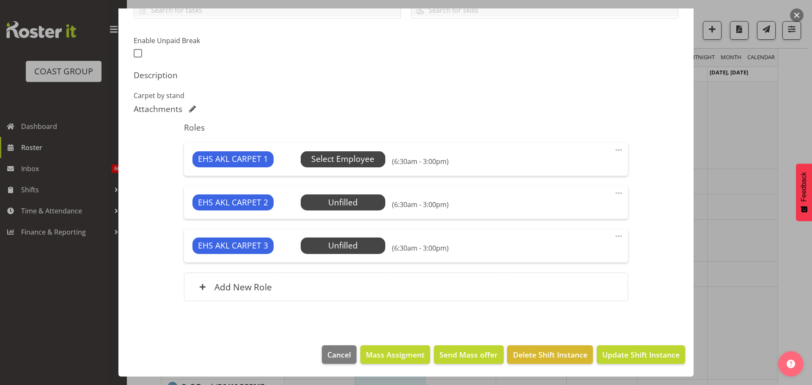
click at [352, 164] on span "Select Employee" at bounding box center [342, 159] width 63 height 12
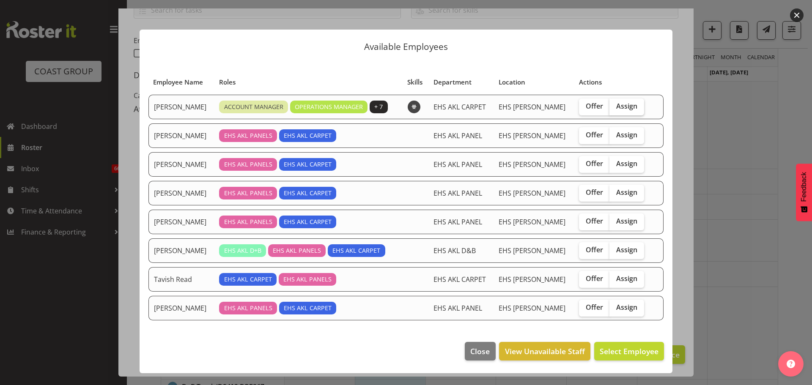
click at [624, 107] on span "Assign" at bounding box center [626, 106] width 21 height 8
click at [615, 107] on input "Assign" at bounding box center [611, 106] width 5 height 5
checkbox input "true"
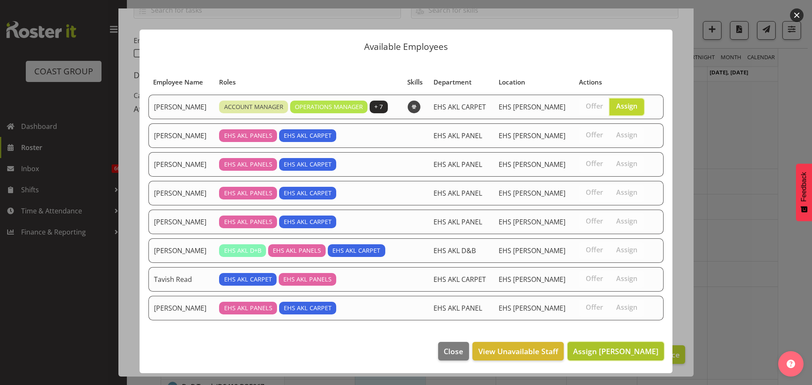
click at [619, 354] on span "Assign Brittany Taylor" at bounding box center [615, 351] width 85 height 10
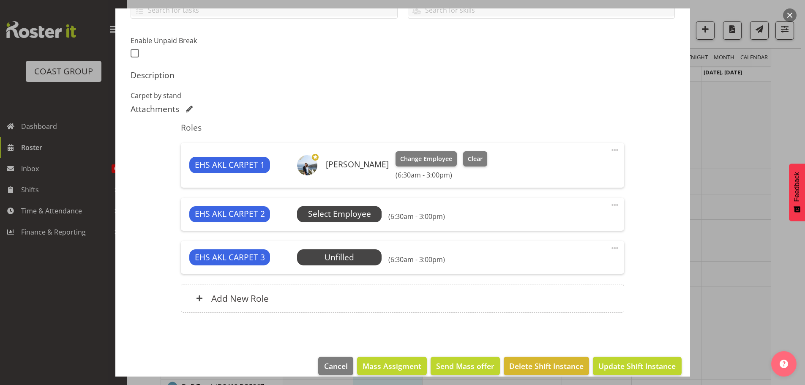
click at [336, 212] on span "Select Employee" at bounding box center [339, 214] width 63 height 12
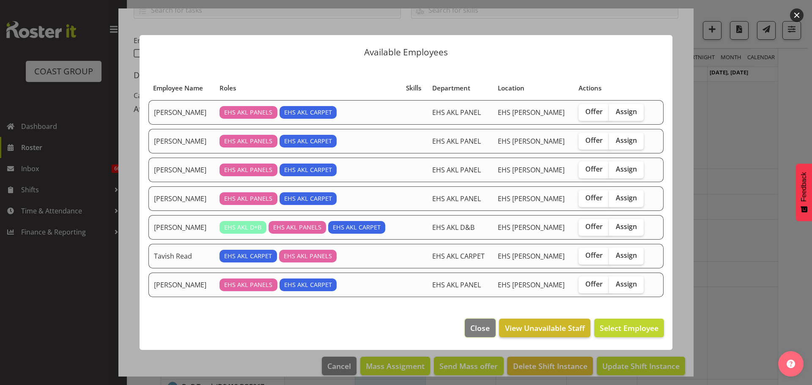
drag, startPoint x: 480, startPoint y: 328, endPoint x: 505, endPoint y: 335, distance: 26.0
click at [480, 328] on span "Close" at bounding box center [479, 328] width 19 height 11
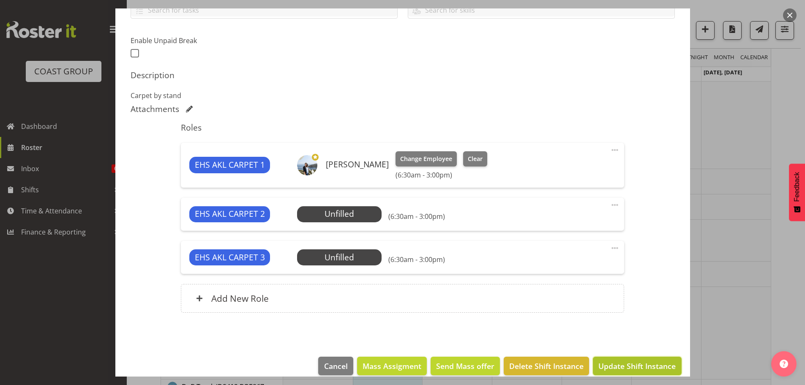
click at [637, 371] on span "Update Shift Instance" at bounding box center [637, 366] width 77 height 11
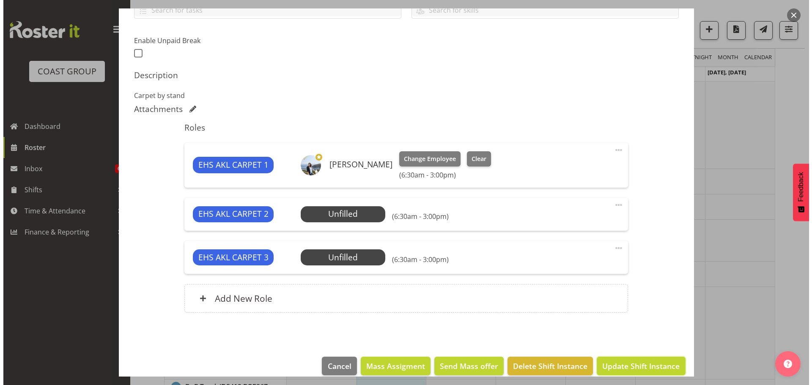
scroll to position [185, 0]
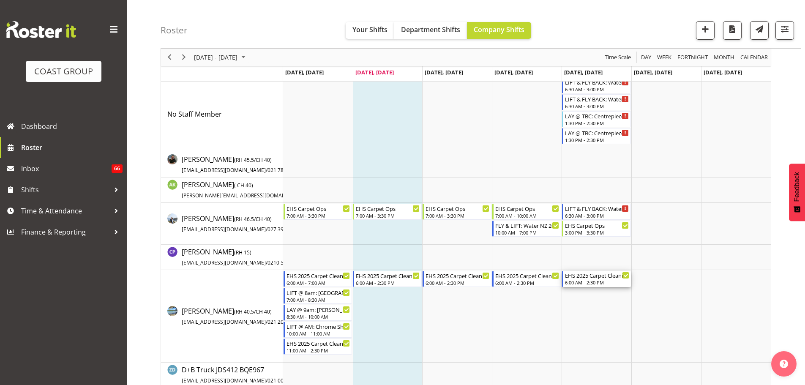
click at [582, 281] on div "6:00 AM - 2:30 PM" at bounding box center [597, 282] width 64 height 7
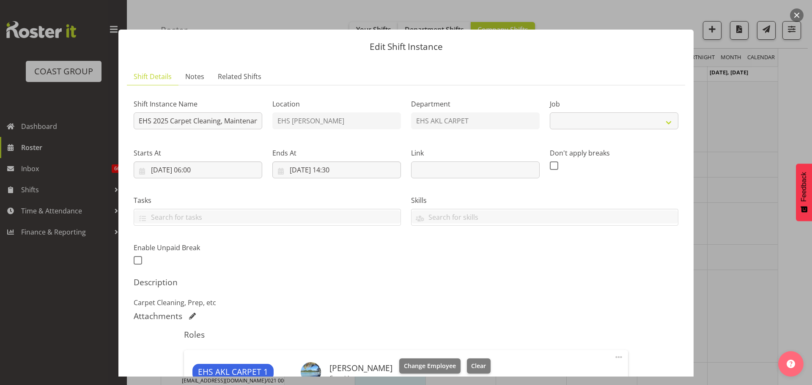
select select "69"
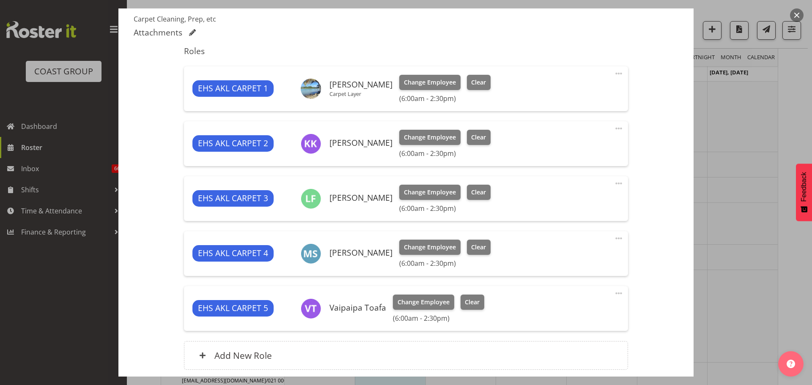
scroll to position [338, 0]
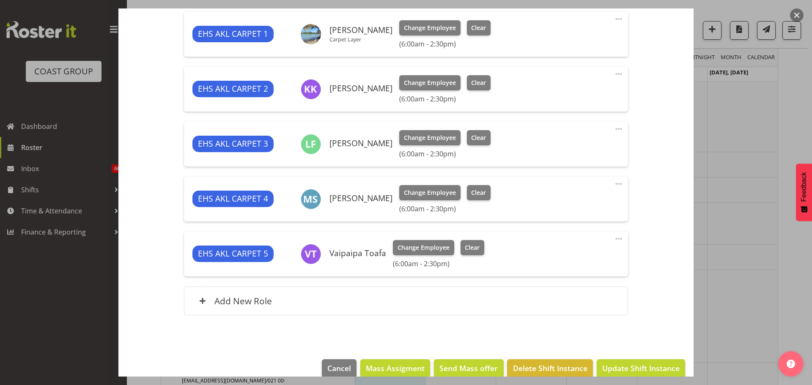
click at [613, 238] on span at bounding box center [618, 239] width 10 height 10
click at [596, 286] on link "Delete" at bounding box center [582, 287] width 81 height 15
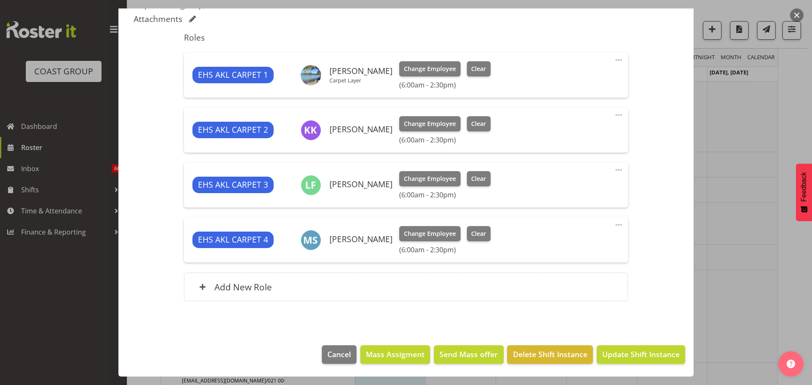
click at [614, 170] on span at bounding box center [618, 170] width 10 height 10
click at [594, 227] on div "Edit Cover Role Delete" at bounding box center [582, 204] width 81 height 52
click at [594, 220] on link "Delete" at bounding box center [582, 218] width 81 height 15
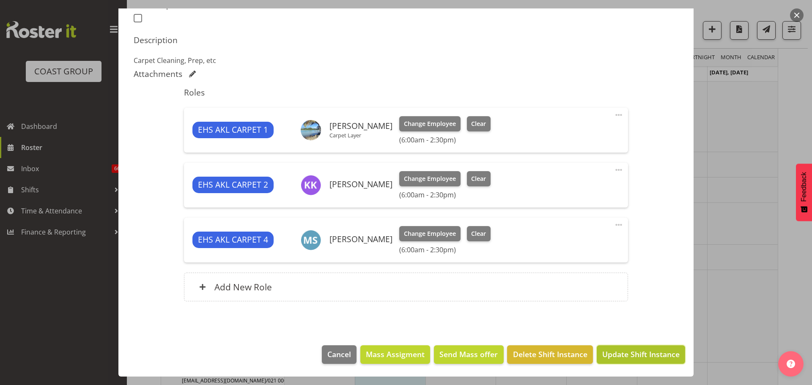
click at [637, 354] on span "Update Shift Instance" at bounding box center [640, 354] width 77 height 11
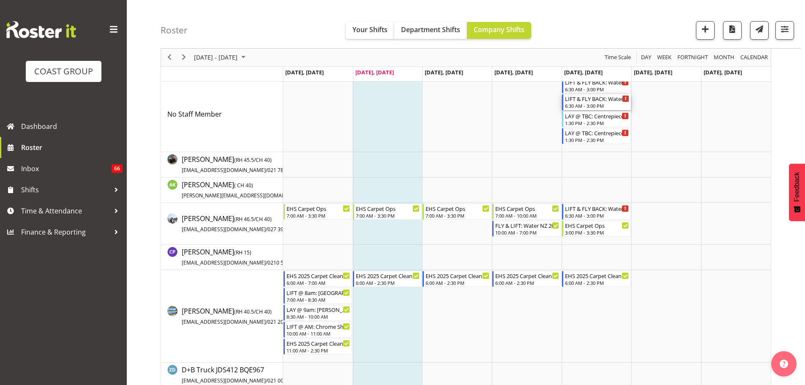
click at [598, 101] on div "LIFT & FLY BACK: Water NZ 2025 @ Te Pae" at bounding box center [597, 98] width 64 height 8
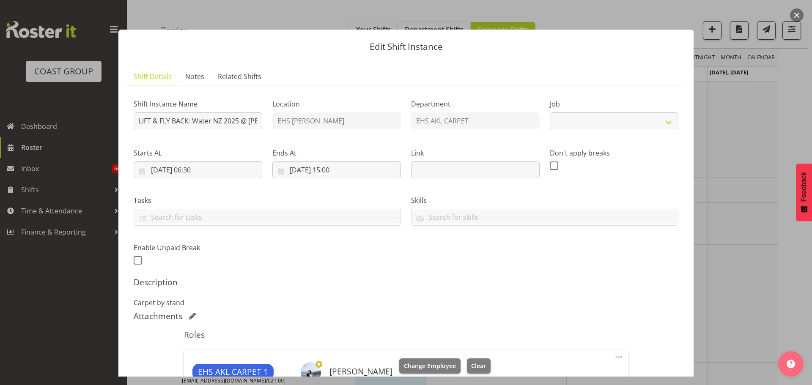
select select "9028"
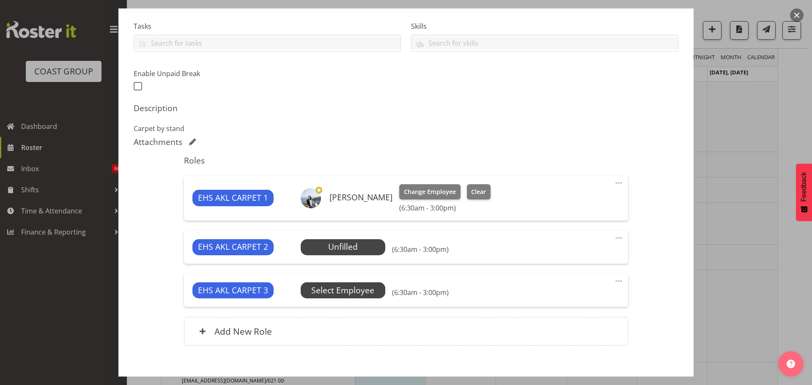
scroll to position [211, 0]
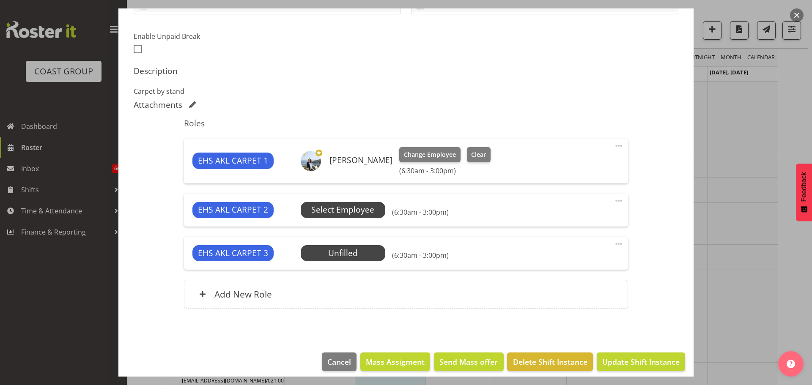
click at [347, 214] on span "Select Employee" at bounding box center [342, 210] width 63 height 12
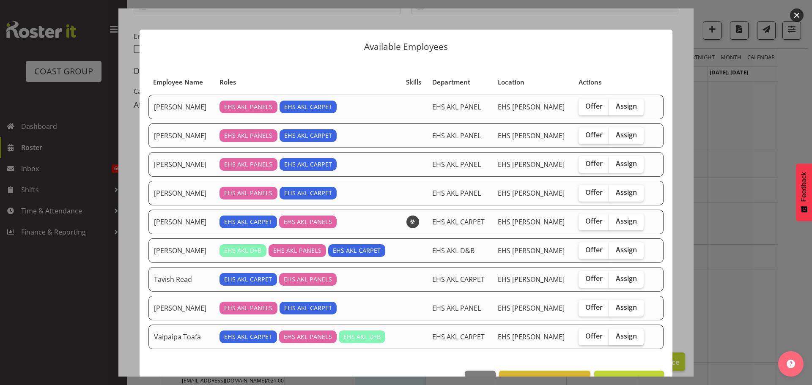
click at [615, 335] on span "Assign" at bounding box center [625, 336] width 21 height 8
click at [613, 335] on input "Assign" at bounding box center [611, 336] width 5 height 5
checkbox input "true"
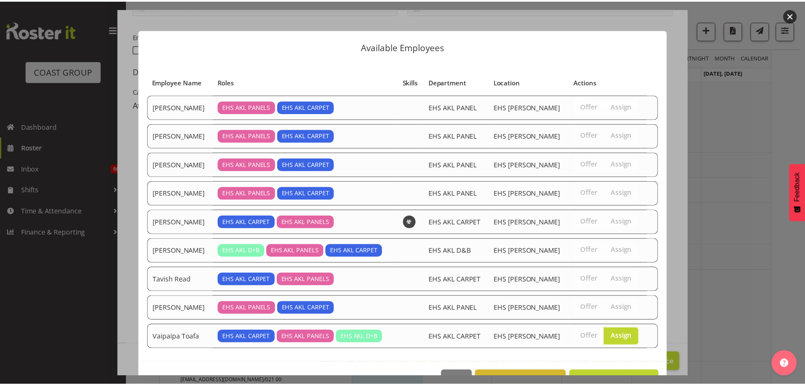
scroll to position [25, 0]
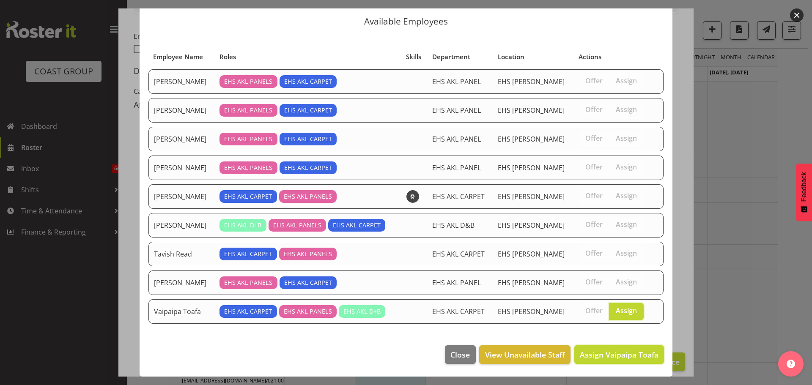
click at [613, 350] on span "Assign Vaipaipa Toafa" at bounding box center [619, 355] width 79 height 10
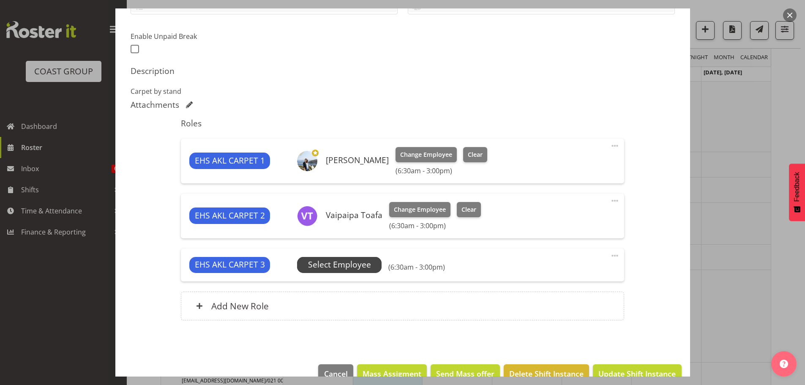
click at [339, 258] on span "Select Employee" at bounding box center [339, 265] width 85 height 16
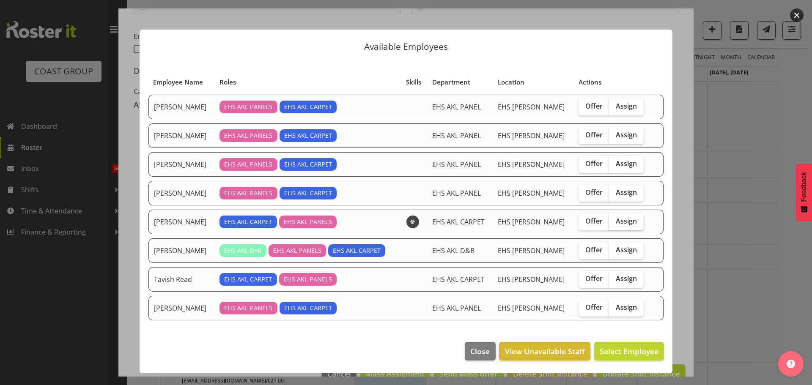
click at [620, 223] on span "Assign" at bounding box center [625, 221] width 21 height 8
click at [614, 223] on input "Assign" at bounding box center [611, 221] width 5 height 5
checkbox input "true"
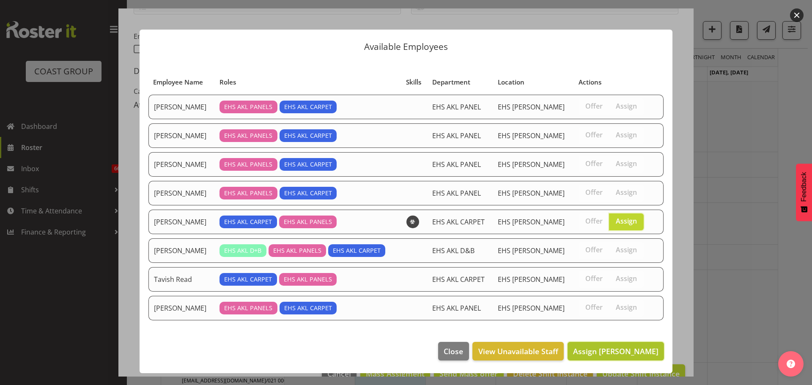
click at [645, 353] on span "Assign Leo Faalogo" at bounding box center [615, 351] width 85 height 10
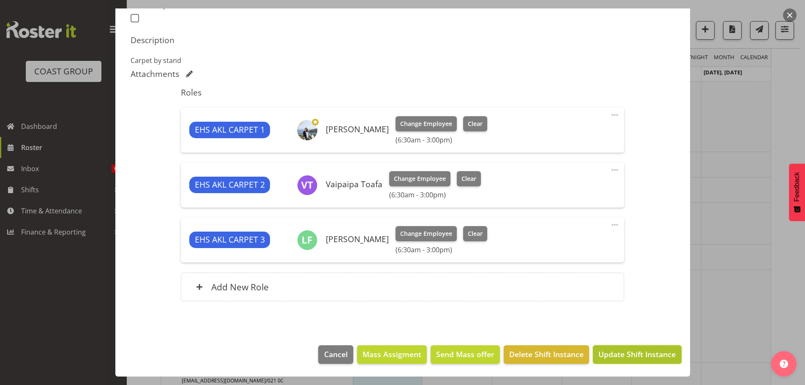
click at [643, 357] on span "Update Shift Instance" at bounding box center [637, 354] width 77 height 11
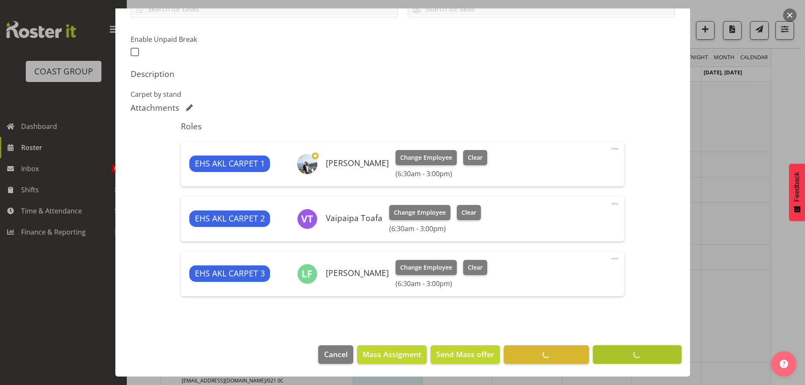
scroll to position [208, 0]
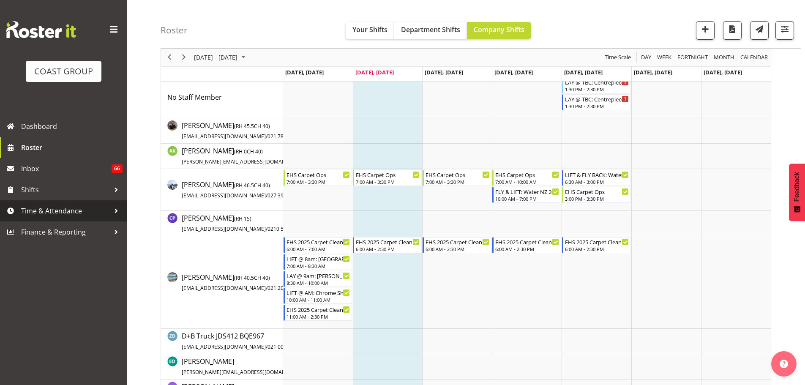
click at [41, 208] on span "Time & Attendance" at bounding box center [65, 211] width 89 height 13
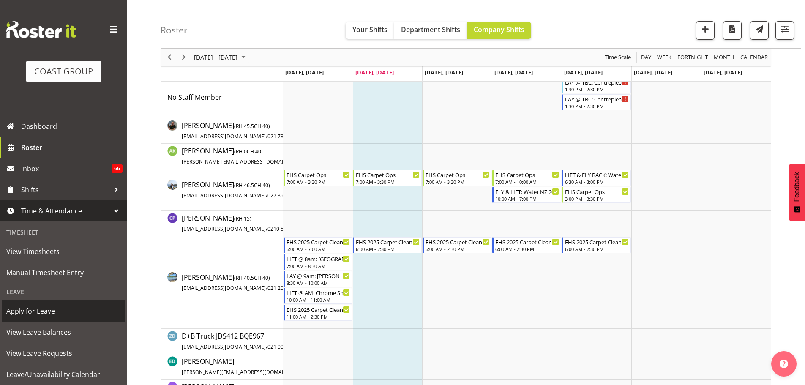
click at [46, 309] on span "Apply for Leave" at bounding box center [63, 311] width 114 height 13
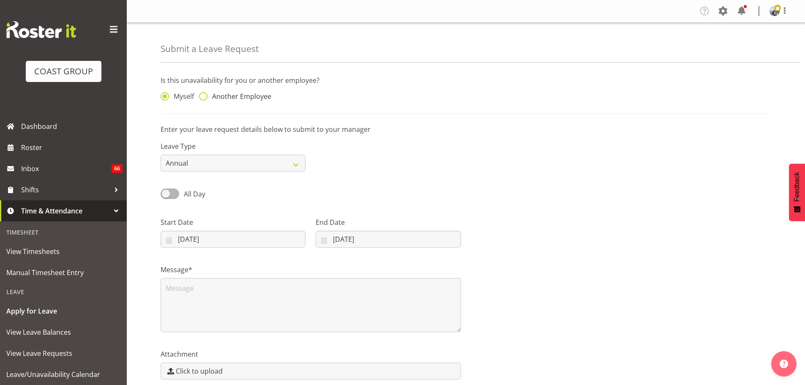
click at [216, 97] on span "Another Employee" at bounding box center [240, 96] width 64 height 8
click at [205, 97] on input "Another Employee" at bounding box center [201, 96] width 5 height 5
radio input "true"
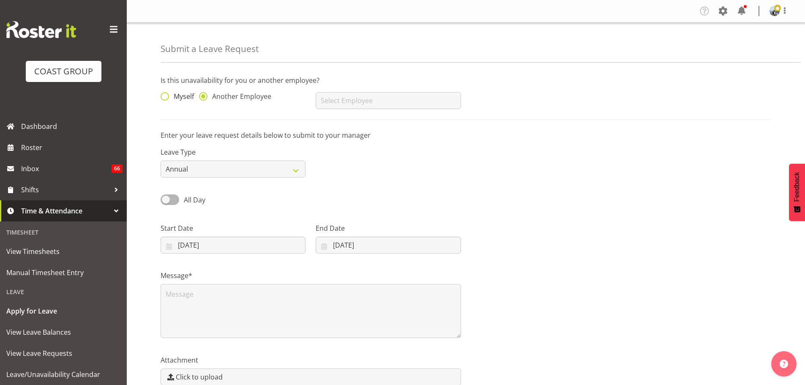
click at [168, 96] on span at bounding box center [165, 96] width 8 height 8
click at [166, 96] on input "Myself" at bounding box center [163, 96] width 5 height 5
radio input "true"
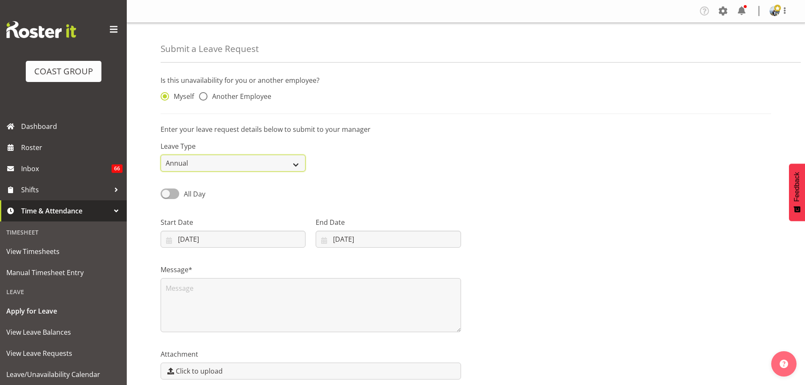
click at [222, 161] on select "Annual Sick Leave Without Pay Bereavement Domestic Violence Parental Jury Servi…" at bounding box center [233, 163] width 145 height 17
select select "Sick"
click at [161, 155] on select "Annual Sick Leave Without Pay Bereavement Domestic Violence Parental Jury Servi…" at bounding box center [233, 163] width 145 height 17
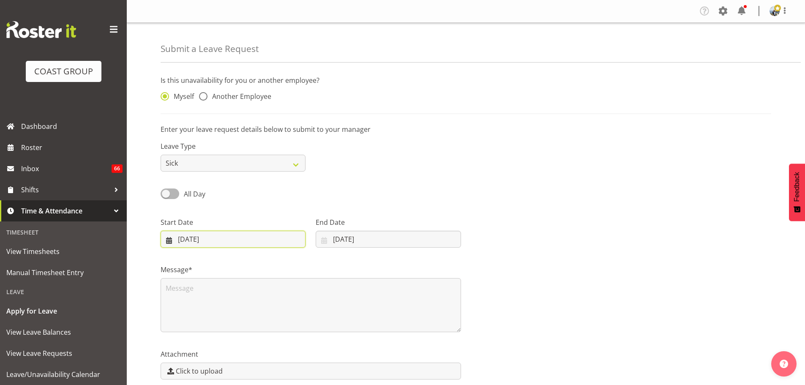
click at [231, 241] on input "[DATE]" at bounding box center [233, 239] width 145 height 17
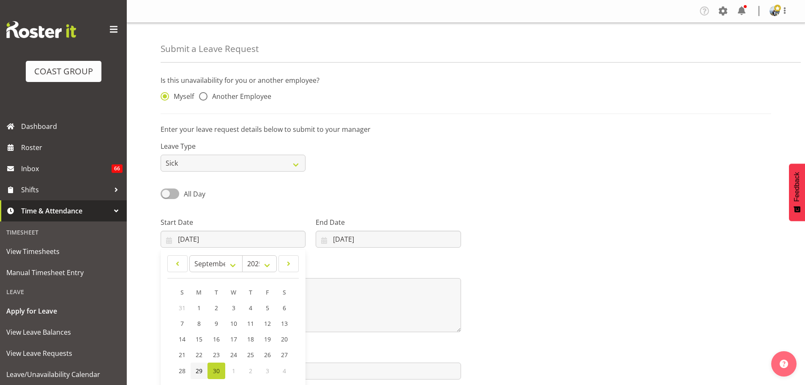
click at [197, 372] on span "29" at bounding box center [199, 371] width 7 height 8
type input "[DATE]"
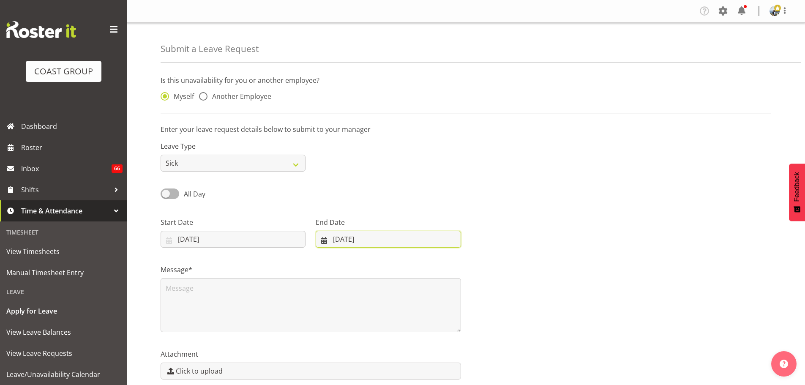
click at [350, 244] on input "[DATE]" at bounding box center [388, 239] width 145 height 17
click at [347, 370] on span "29" at bounding box center [349, 371] width 7 height 8
type input "[DATE]"
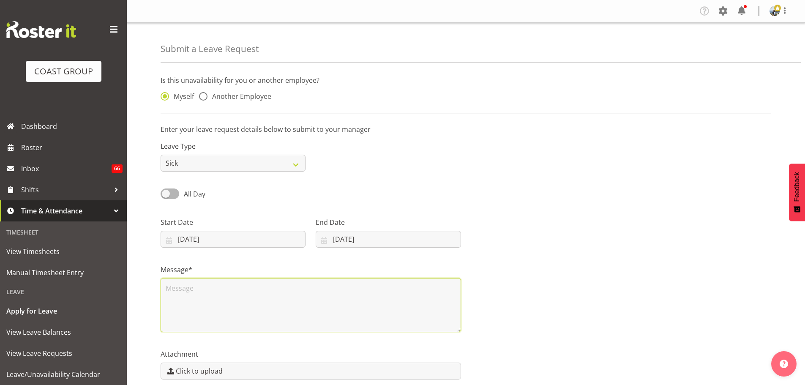
drag, startPoint x: 208, startPoint y: 301, endPoint x: 214, endPoint y: 298, distance: 7.0
click at [209, 301] on textarea at bounding box center [311, 305] width 301 height 54
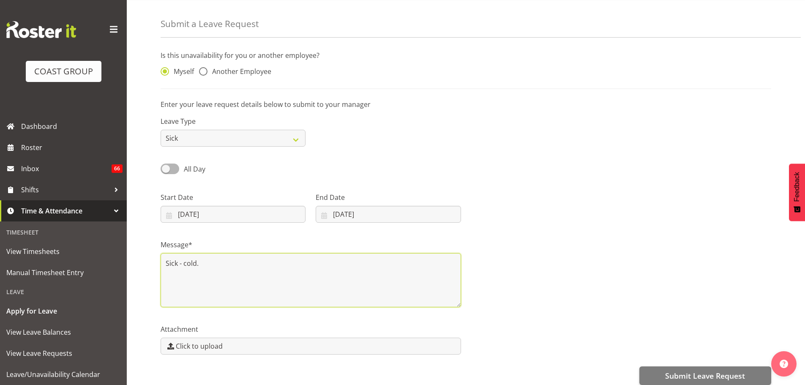
scroll to position [38, 0]
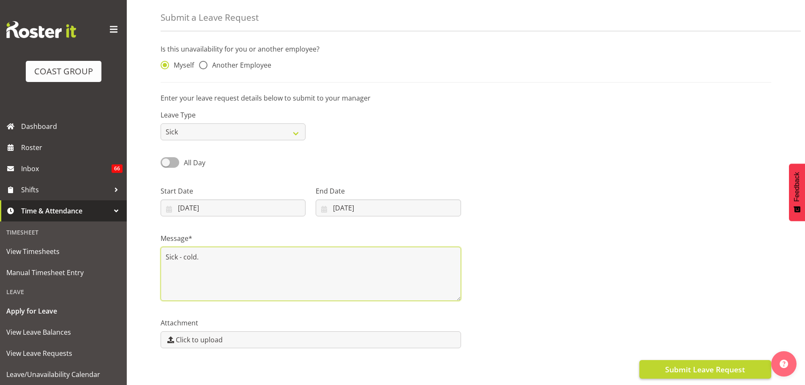
type textarea "Sick - cold."
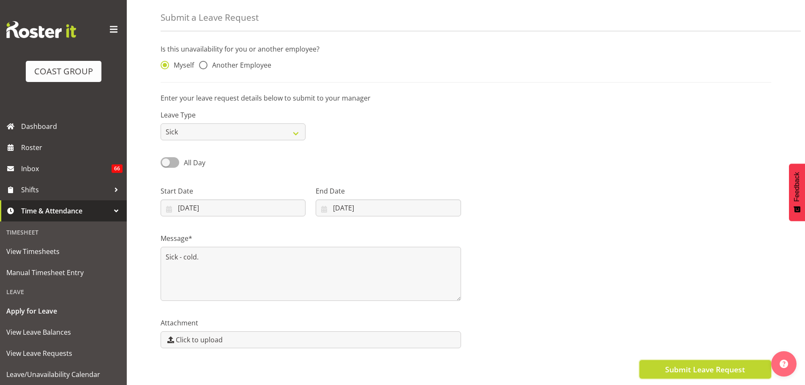
click at [702, 364] on span "Submit Leave Request" at bounding box center [705, 369] width 80 height 11
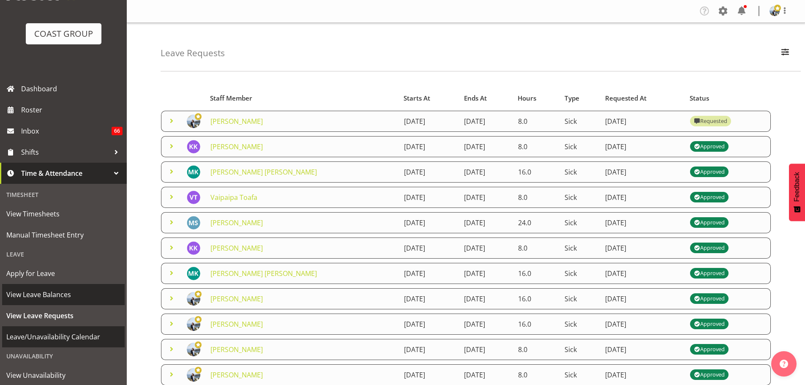
scroll to position [83, 0]
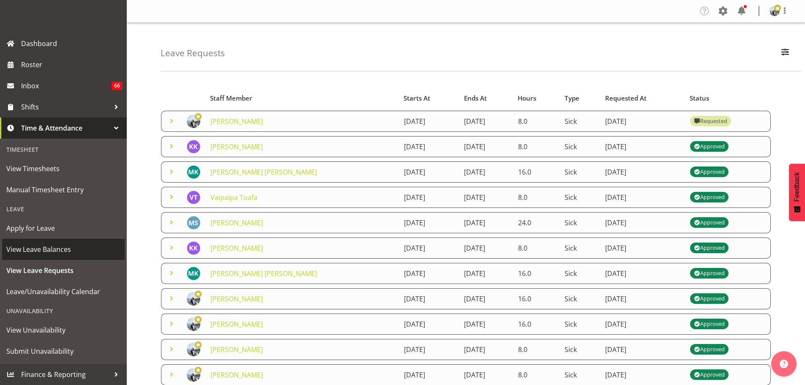
click at [29, 257] on link "View Leave Balances" at bounding box center [63, 249] width 123 height 21
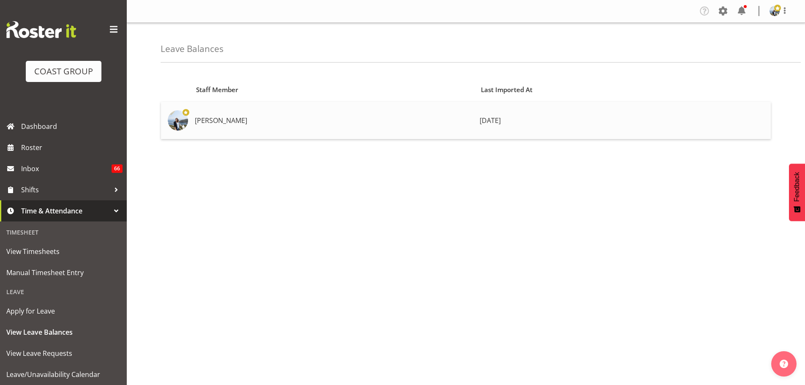
click at [364, 131] on td "[PERSON_NAME]" at bounding box center [333, 120] width 285 height 37
click at [202, 114] on td "[PERSON_NAME]" at bounding box center [333, 120] width 285 height 37
click at [182, 120] on img at bounding box center [178, 120] width 20 height 20
click at [183, 120] on img at bounding box center [178, 120] width 20 height 20
click at [190, 112] on td at bounding box center [176, 120] width 30 height 37
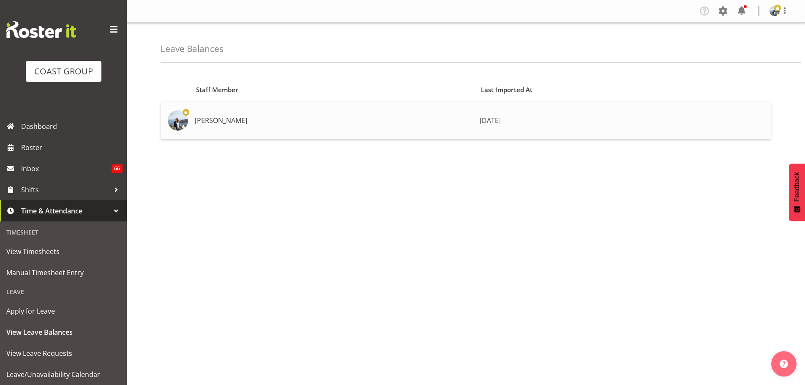
click at [190, 112] on td at bounding box center [176, 120] width 30 height 37
click at [181, 126] on img at bounding box center [178, 120] width 20 height 20
click at [371, 123] on td "[PERSON_NAME]" at bounding box center [333, 120] width 285 height 37
click at [37, 352] on span "View Leave Requests" at bounding box center [63, 353] width 114 height 13
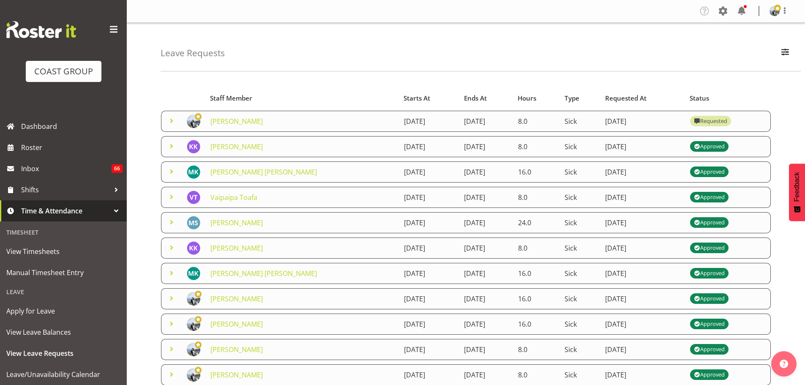
click at [175, 122] on span at bounding box center [172, 121] width 10 height 10
